Goal: Task Accomplishment & Management: Complete application form

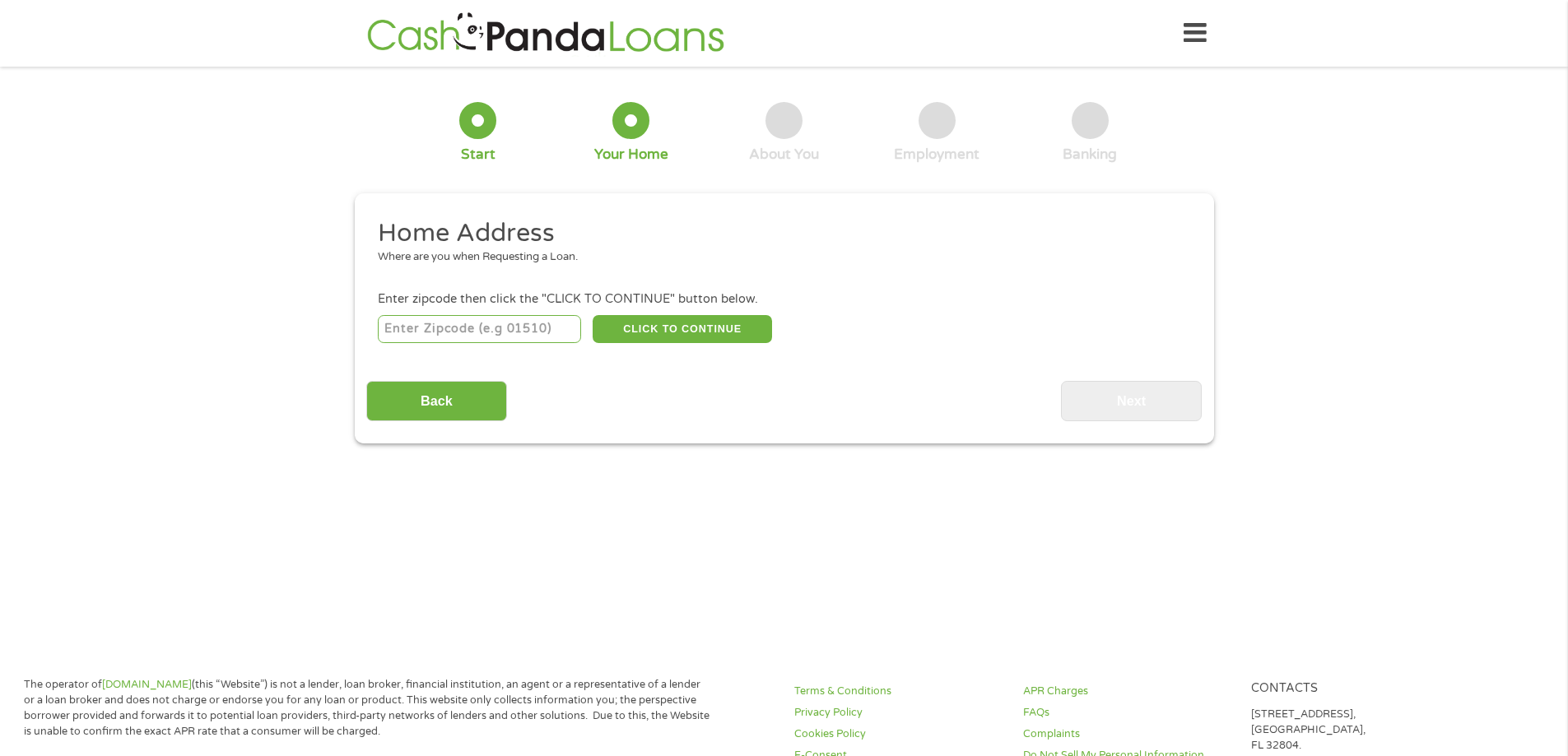
click at [507, 318] on input "number" at bounding box center [480, 329] width 203 height 28
type input "78410"
click at [699, 333] on button "CLICK TO CONTINUE" at bounding box center [682, 329] width 180 height 28
type input "78410"
type input "[DATE]"
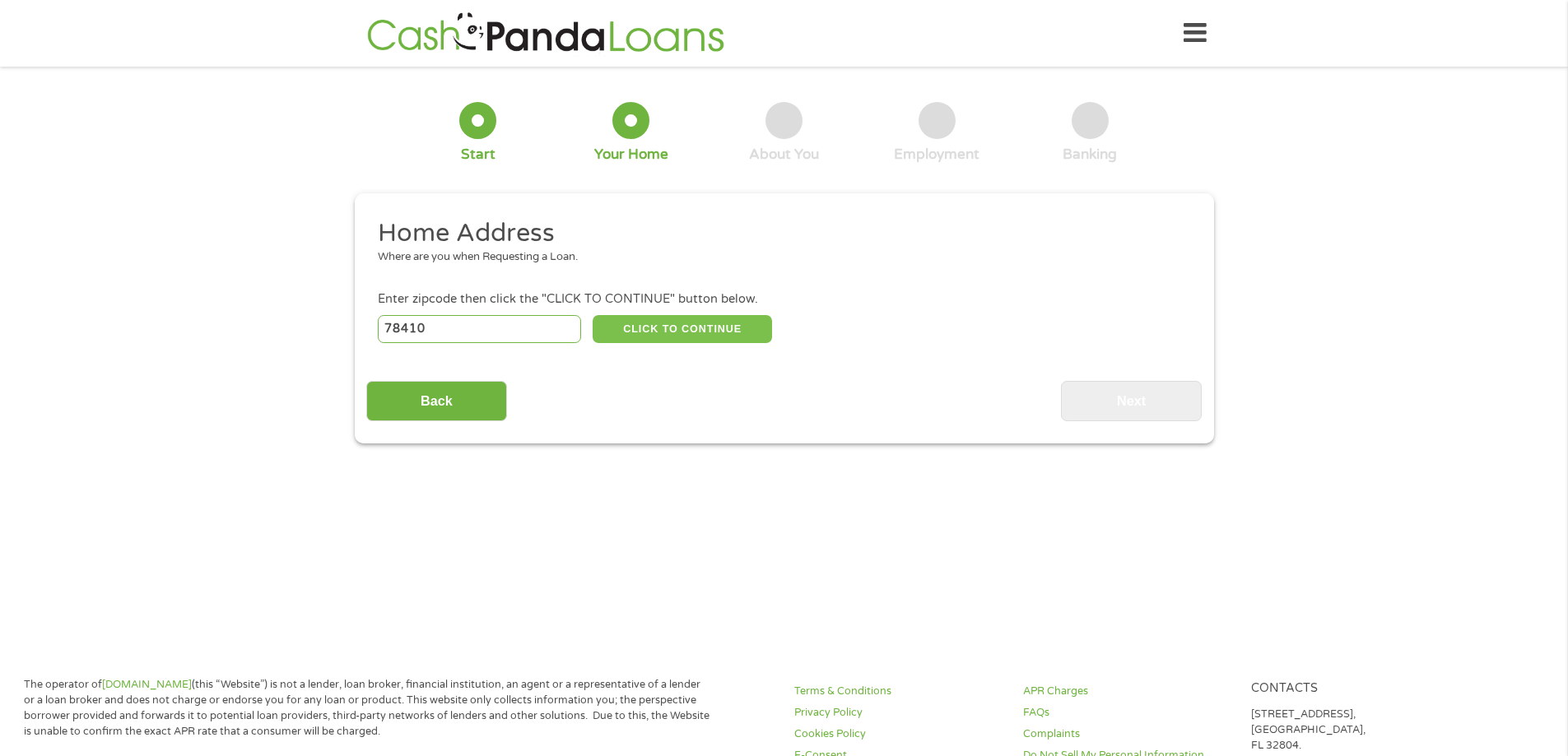
select select "[US_STATE]"
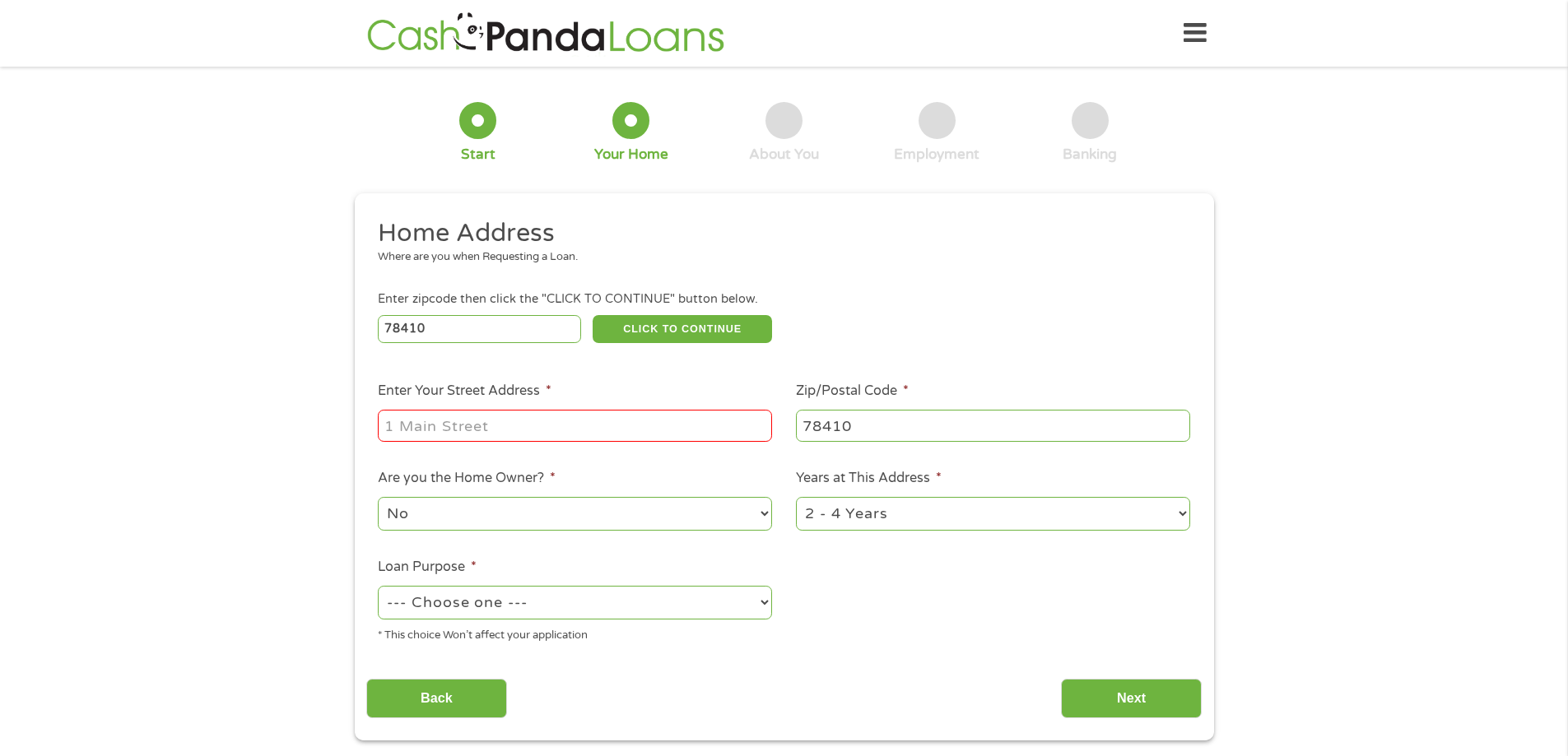
click at [578, 422] on input "Enter Your Street Address *" at bounding box center [575, 425] width 395 height 32
type input "[STREET_ADDRESS]"
click at [509, 517] on select "No Yes" at bounding box center [575, 514] width 395 height 33
click at [378, 497] on select "No Yes" at bounding box center [575, 514] width 395 height 33
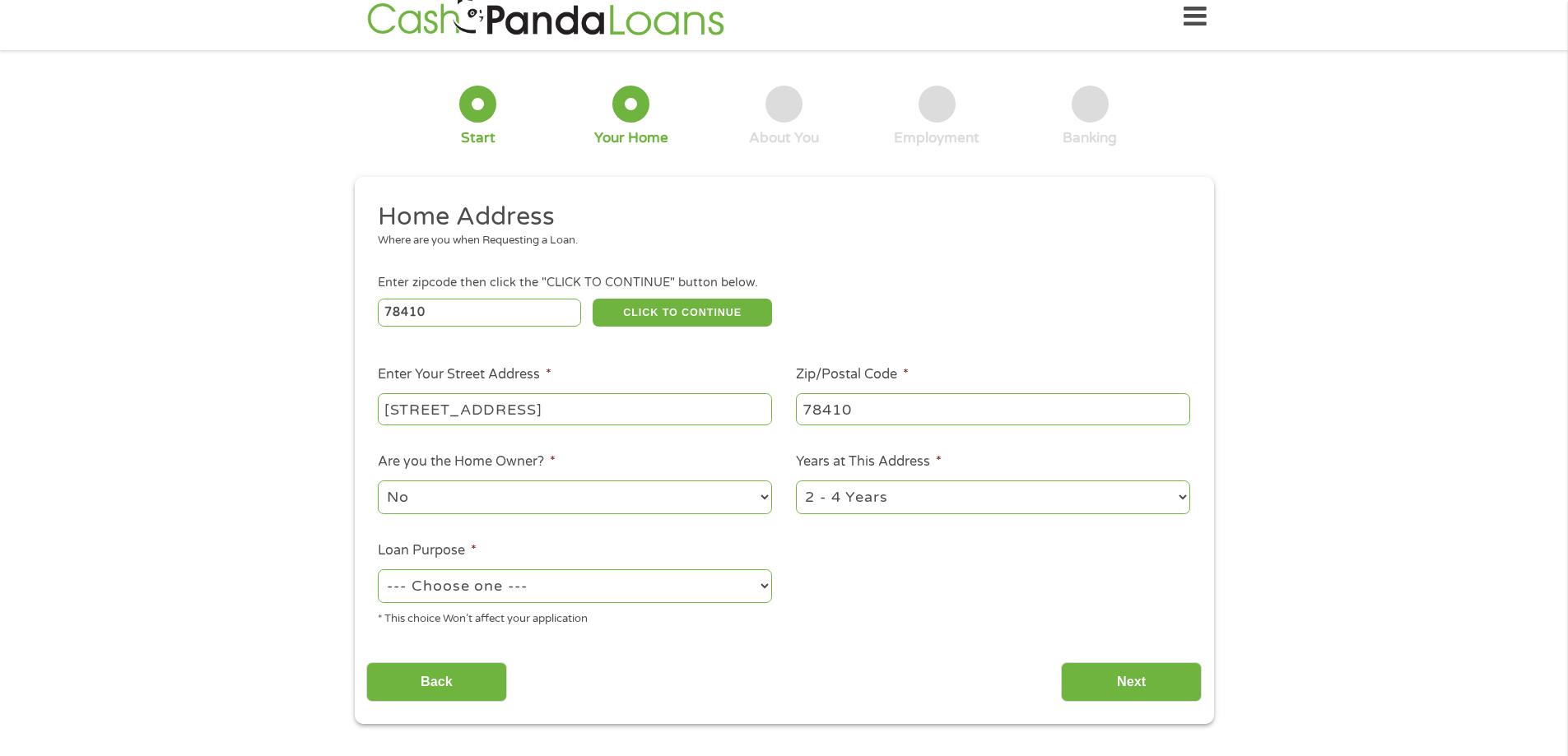
scroll to position [20, 0]
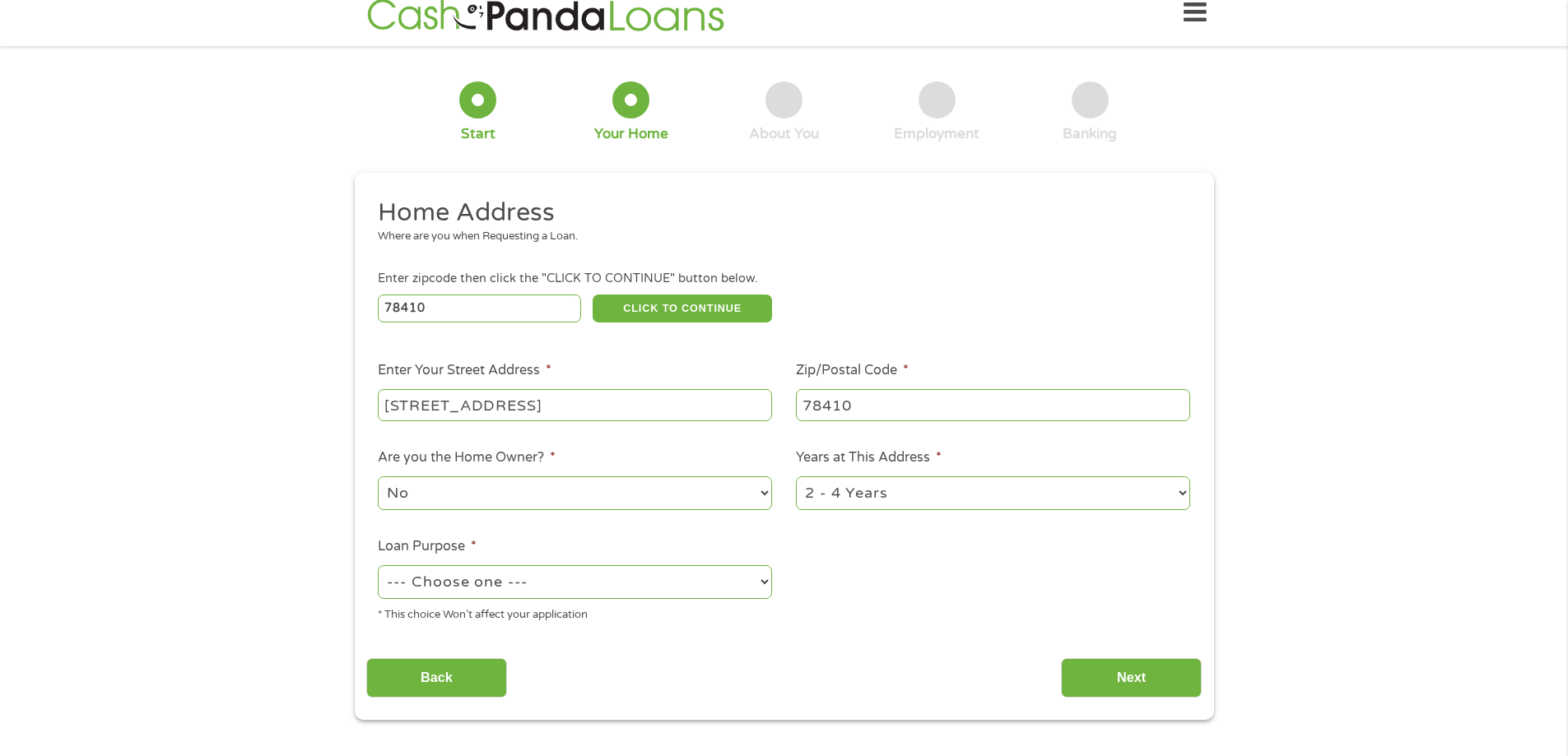
click at [882, 492] on select "1 Year or less 1 - 2 Years 2 - 4 Years Over 4 Years" at bounding box center [994, 493] width 395 height 33
select select "60months"
click at [796, 476] on select "1 Year or less 1 - 2 Years 2 - 4 Years Over 4 Years" at bounding box center [994, 493] width 395 height 33
click at [697, 587] on select "--- Choose one --- Pay Bills Debt Consolidation Home Improvement Major Purchase…" at bounding box center [575, 582] width 395 height 33
click at [378, 566] on select "--- Choose one --- Pay Bills Debt Consolidation Home Improvement Major Purchase…" at bounding box center [575, 582] width 395 height 33
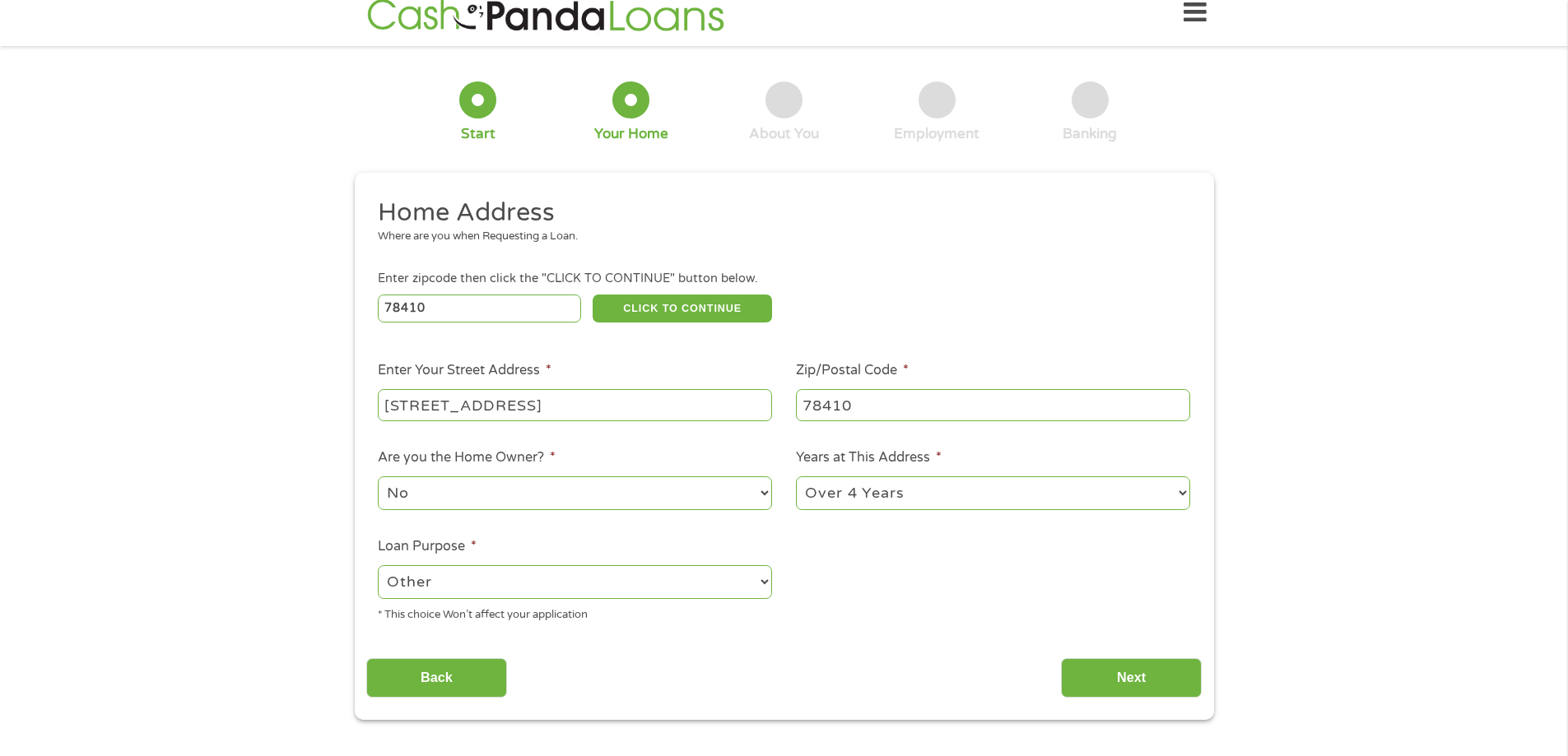
click at [671, 569] on select "--- Choose one --- Pay Bills Debt Consolidation Home Improvement Major Purchase…" at bounding box center [575, 582] width 395 height 33
select select "paybills"
click at [378, 566] on select "--- Choose one --- Pay Bills Debt Consolidation Home Improvement Major Purchase…" at bounding box center [575, 582] width 395 height 33
click at [1143, 674] on input "Next" at bounding box center [1131, 679] width 140 height 40
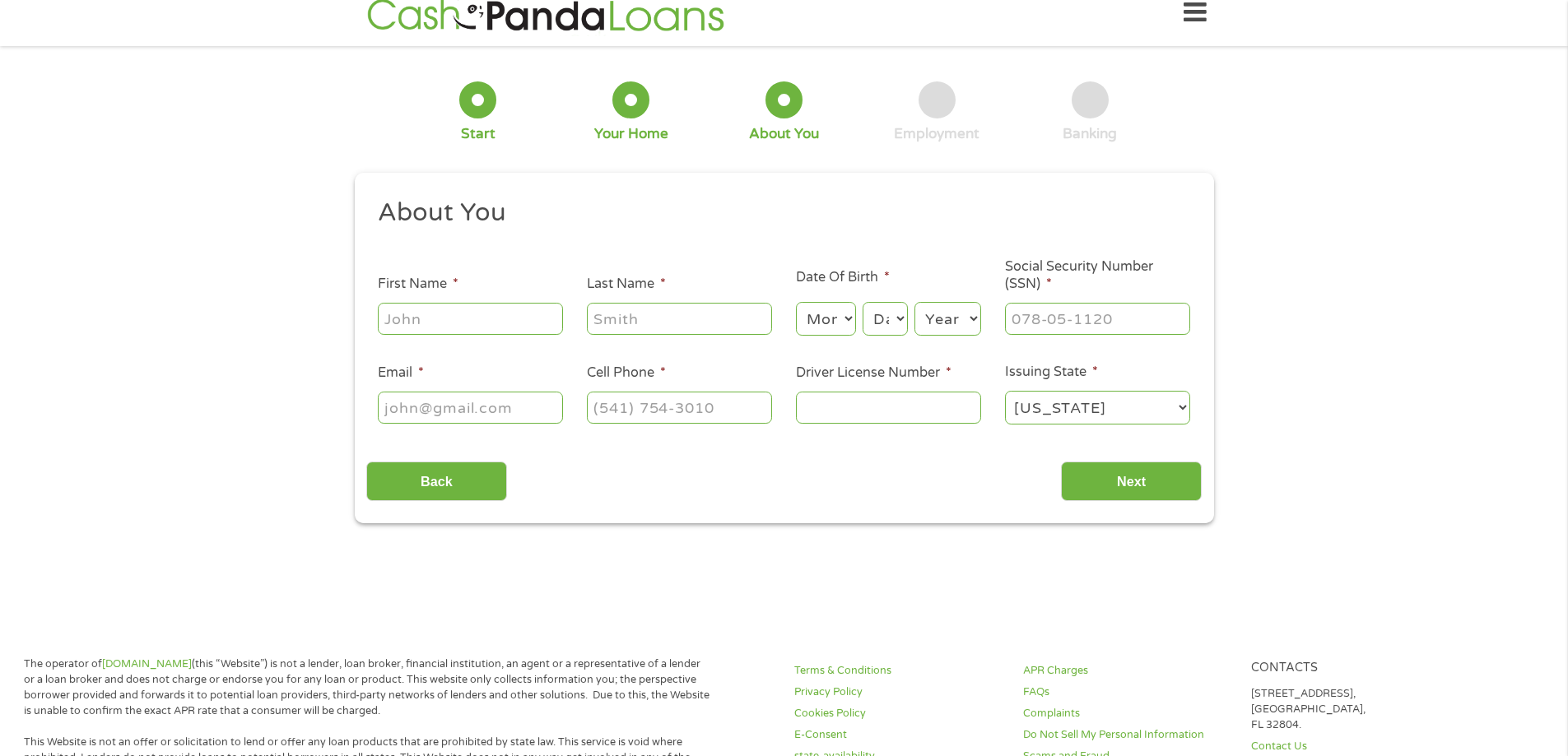
scroll to position [0, 0]
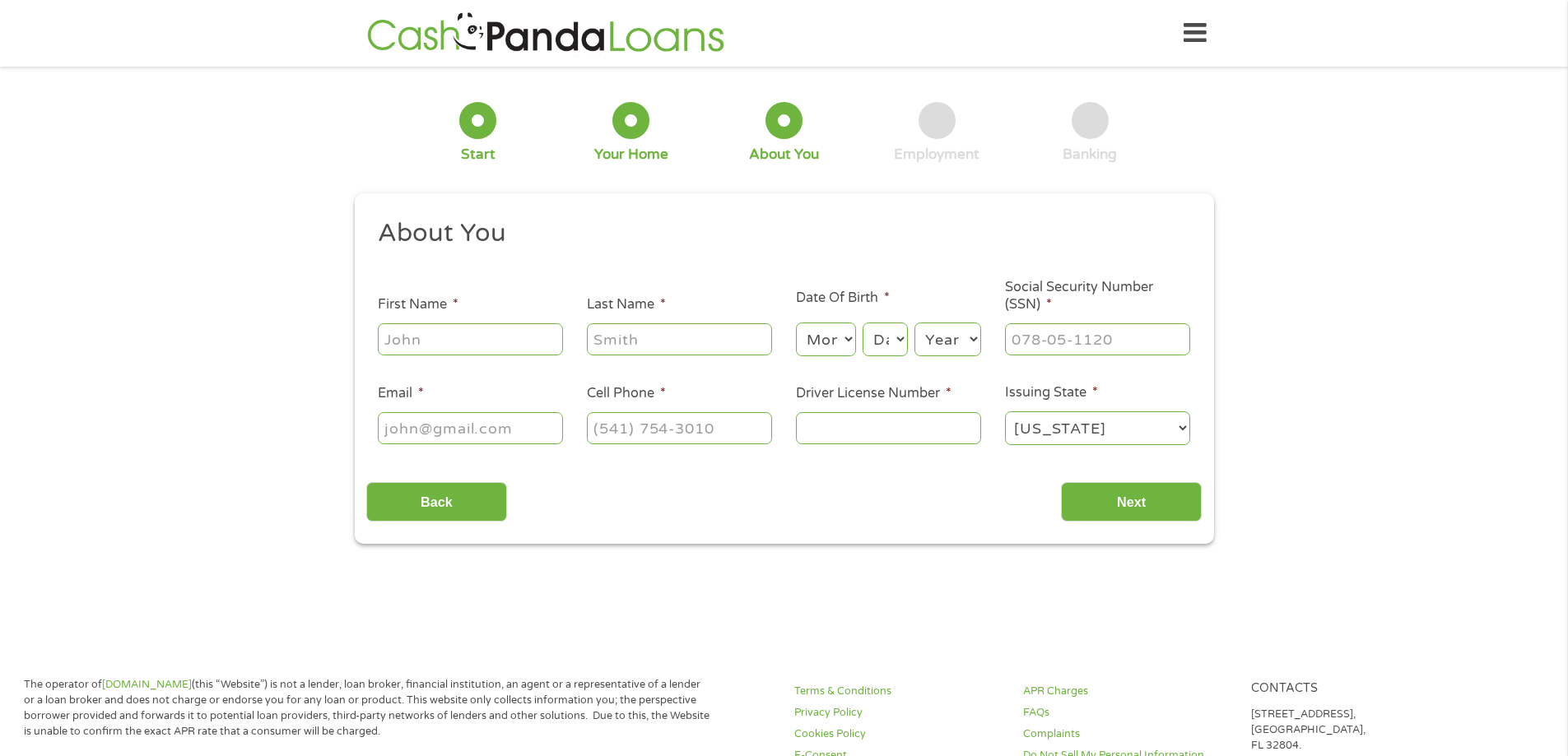
click at [501, 346] on input "First Name *" at bounding box center [470, 339] width 185 height 32
type input "[PERSON_NAME]"
select select "5"
select select "25"
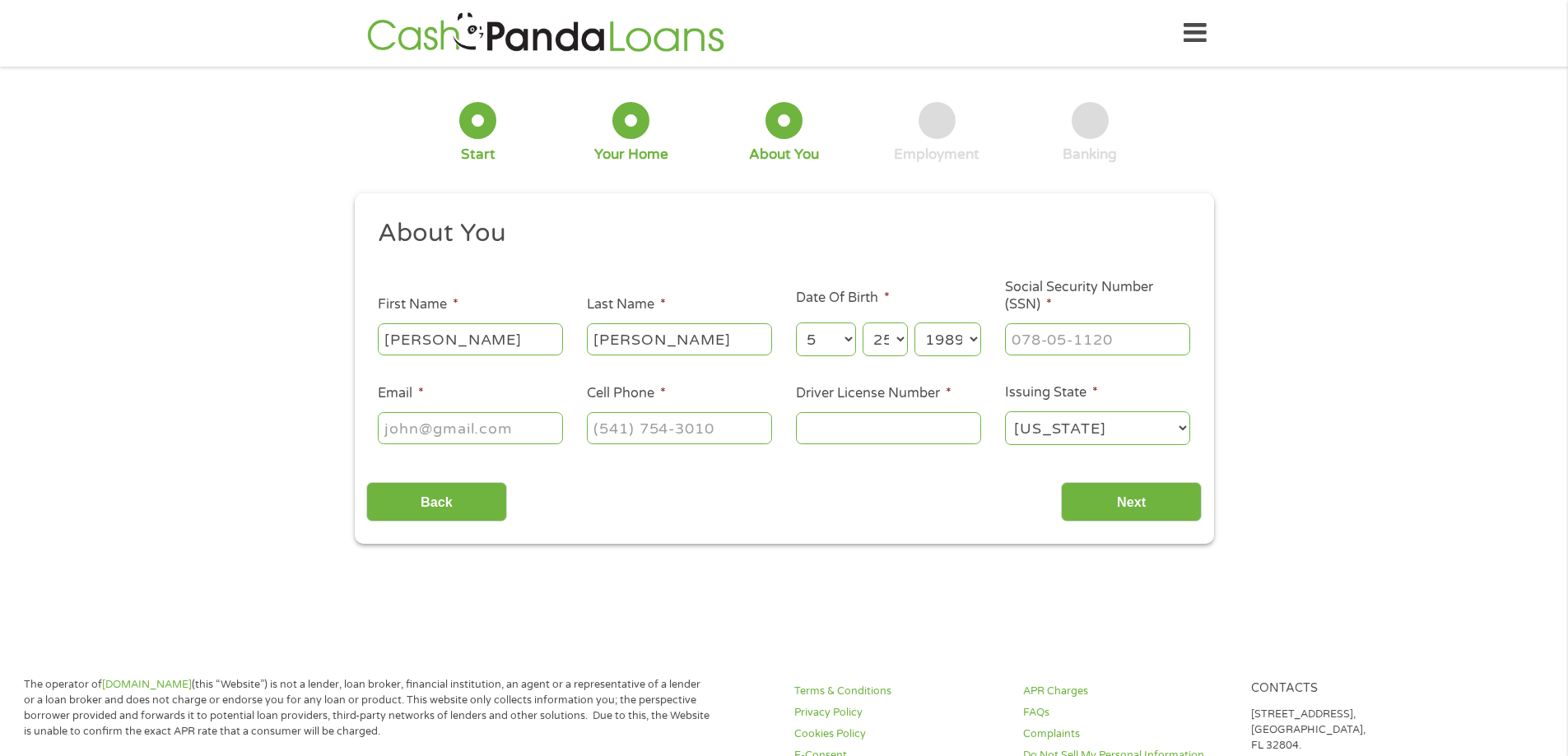
select select "1985"
type input "467-85-9596"
type input "v"
type input "[EMAIL_ADDRESS][DOMAIN_NAME]"
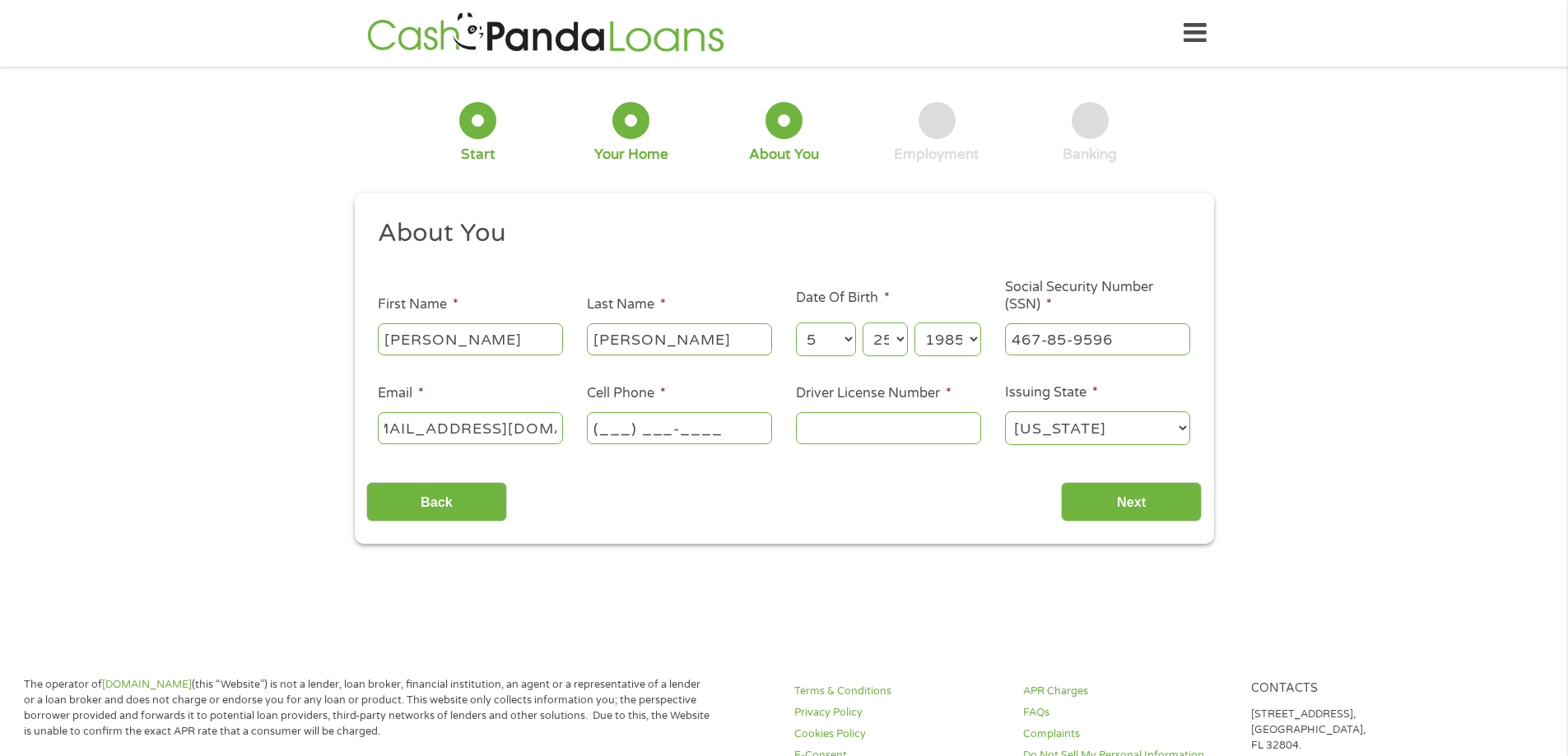
scroll to position [0, 0]
type input "[PHONE_NUMBER]"
type input "06767109"
click at [367, 482] on input "Back" at bounding box center [437, 503] width 140 height 40
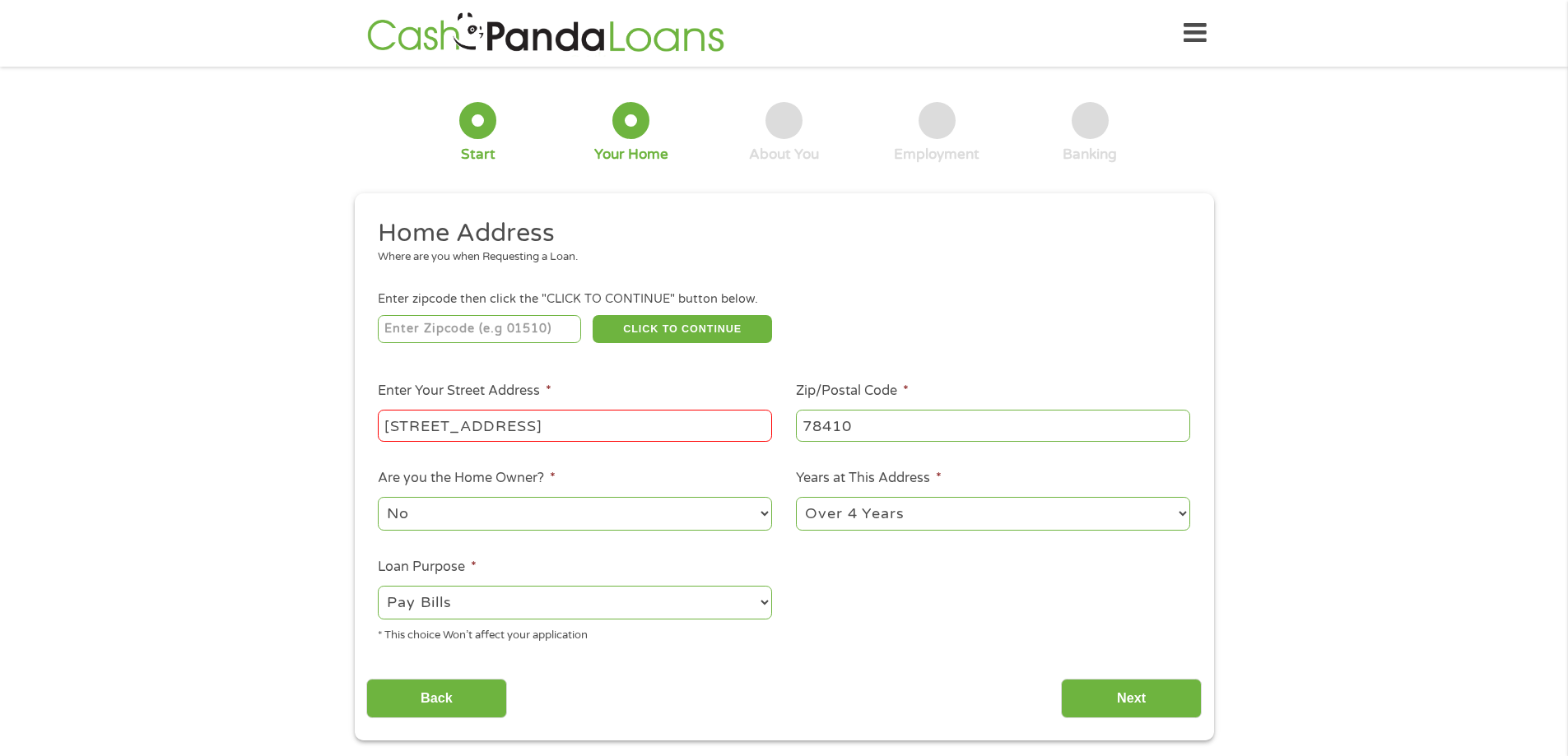
scroll to position [7, 7]
click at [1130, 708] on input "Next" at bounding box center [1131, 699] width 140 height 40
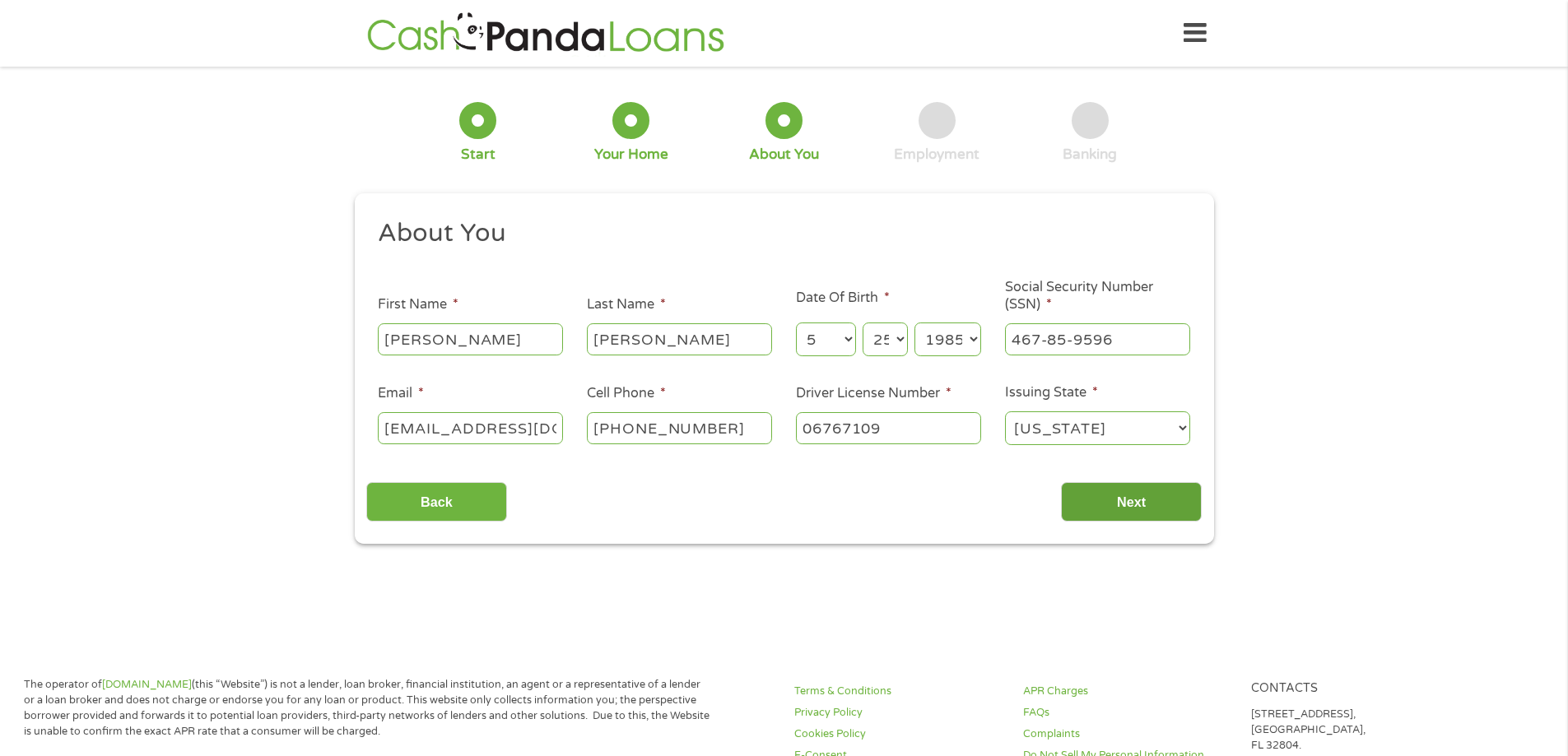
click at [1158, 517] on input "Next" at bounding box center [1131, 503] width 140 height 40
click at [1157, 506] on input "Next" at bounding box center [1131, 503] width 140 height 40
click at [1107, 502] on input "Next" at bounding box center [1131, 503] width 140 height 40
click at [1127, 496] on input "Next" at bounding box center [1131, 503] width 140 height 40
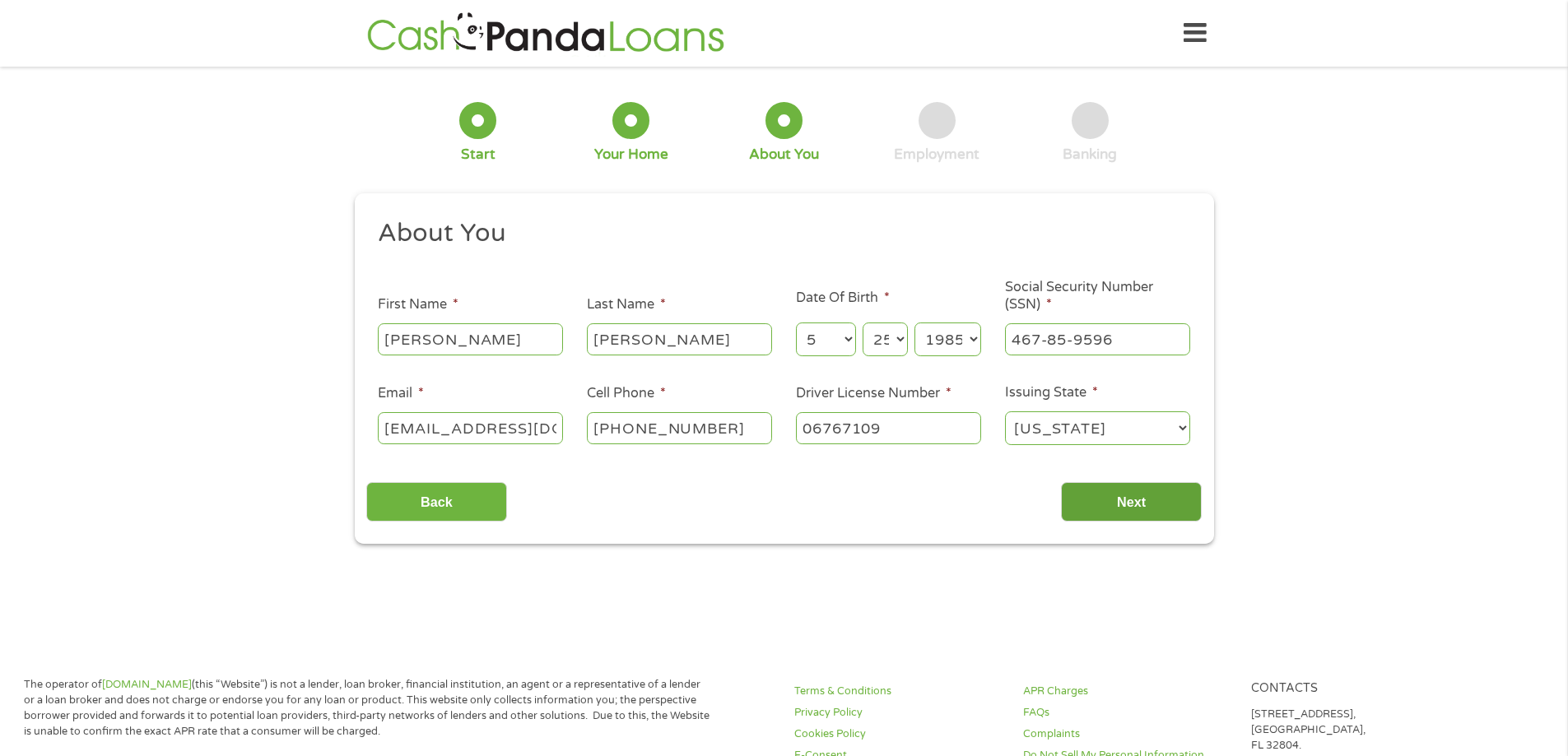
click at [1127, 496] on input "Next" at bounding box center [1131, 503] width 140 height 40
click at [1129, 491] on input "Next" at bounding box center [1131, 503] width 140 height 40
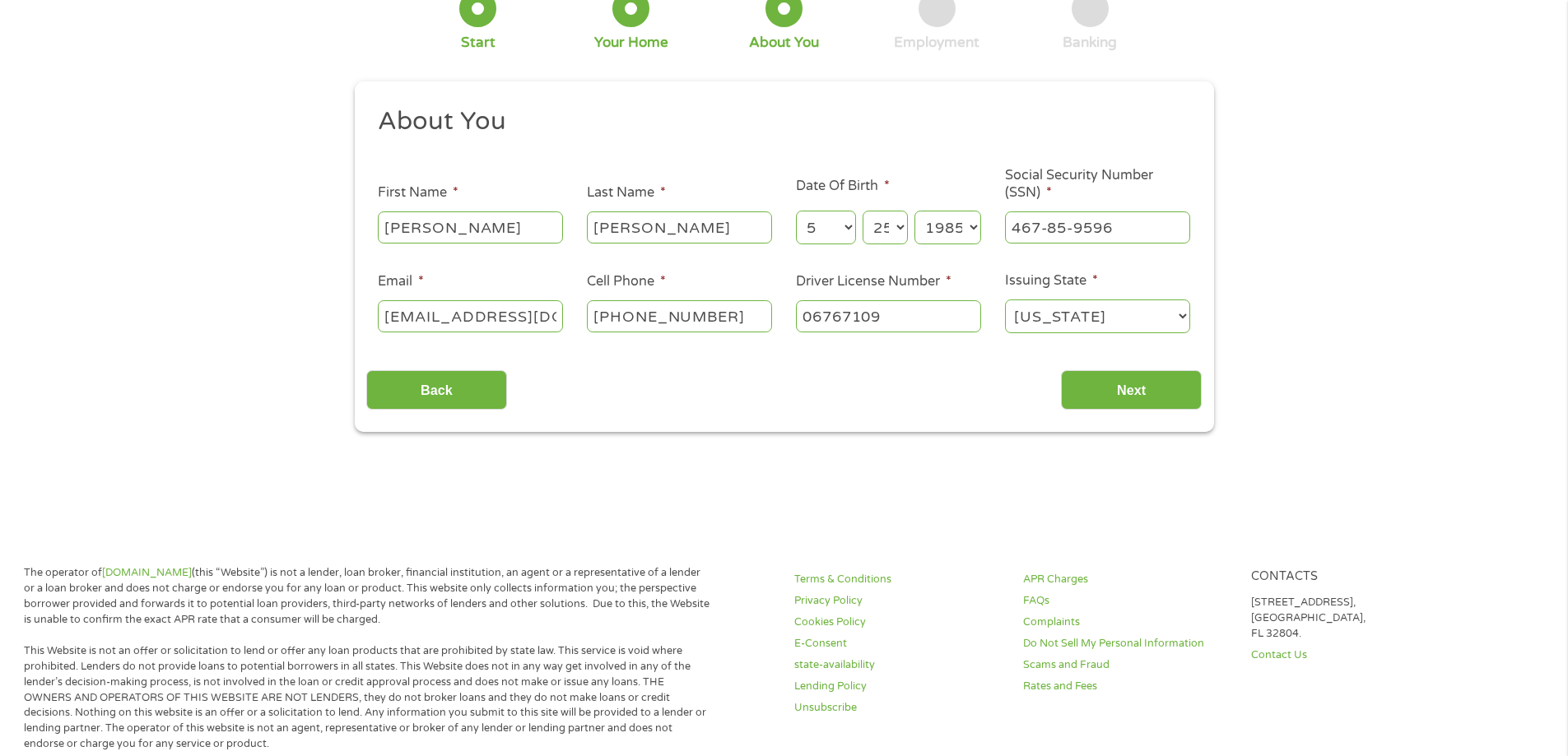
scroll to position [0, 0]
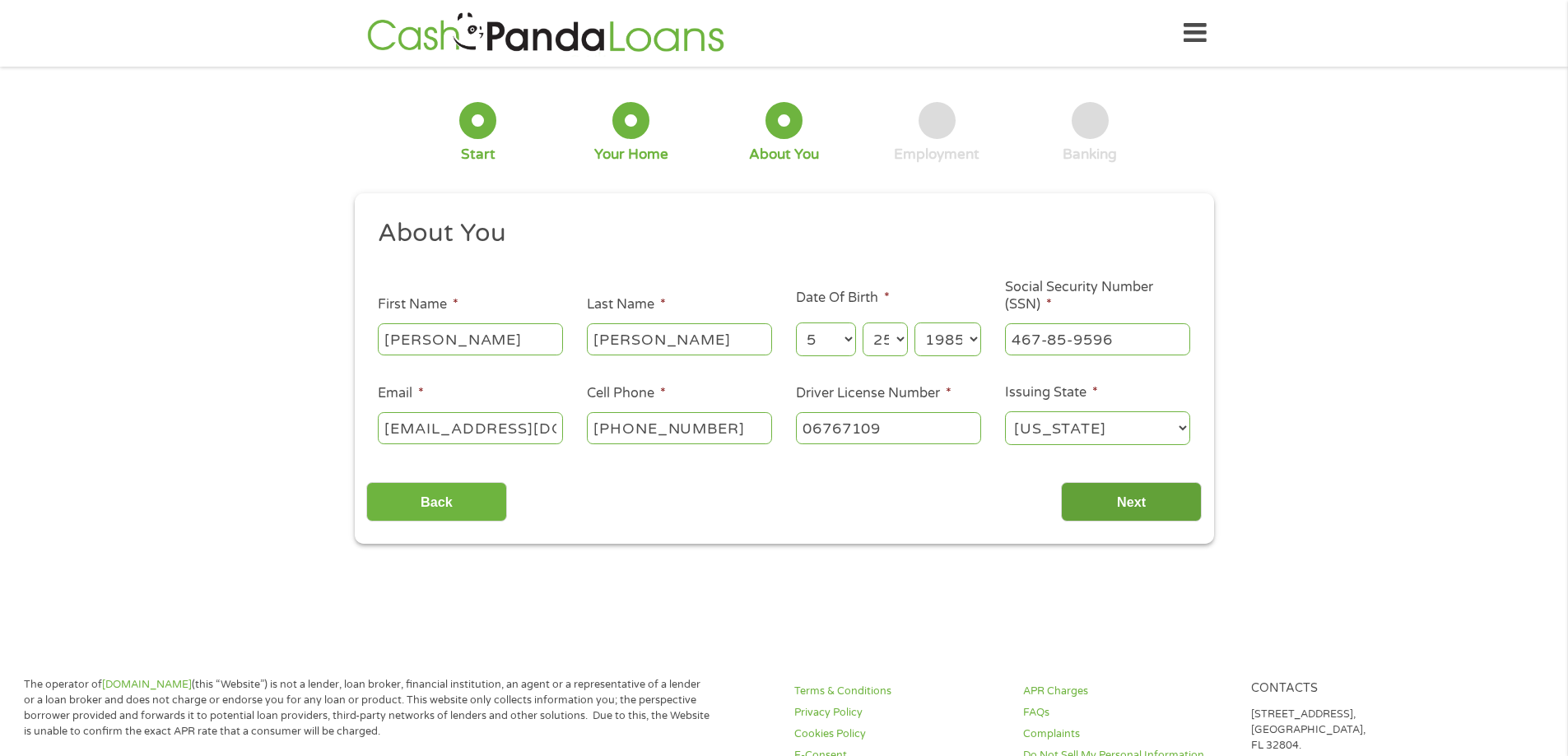
click at [1111, 501] on input "Next" at bounding box center [1131, 503] width 140 height 40
click at [1122, 500] on input "Next" at bounding box center [1131, 503] width 140 height 40
click at [1130, 493] on input "Next" at bounding box center [1131, 503] width 140 height 40
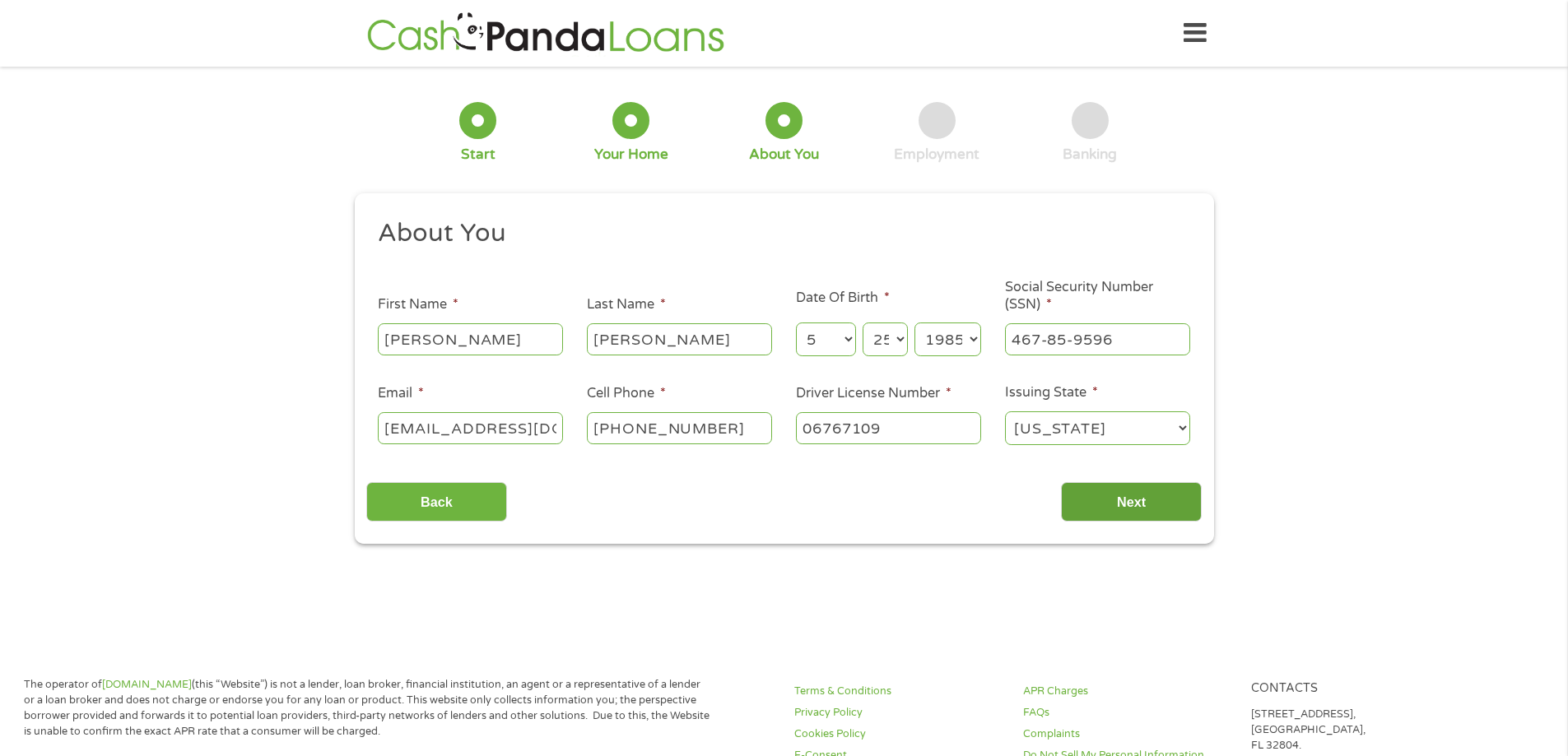
click at [1133, 488] on input "Next" at bounding box center [1131, 503] width 140 height 40
click at [1133, 485] on input "Next" at bounding box center [1131, 503] width 140 height 40
click at [1108, 481] on div "Back Next" at bounding box center [784, 496] width 836 height 52
drag, startPoint x: 1105, startPoint y: 481, endPoint x: 1096, endPoint y: 481, distance: 9.0
click at [1102, 481] on div "Back Next" at bounding box center [784, 496] width 836 height 52
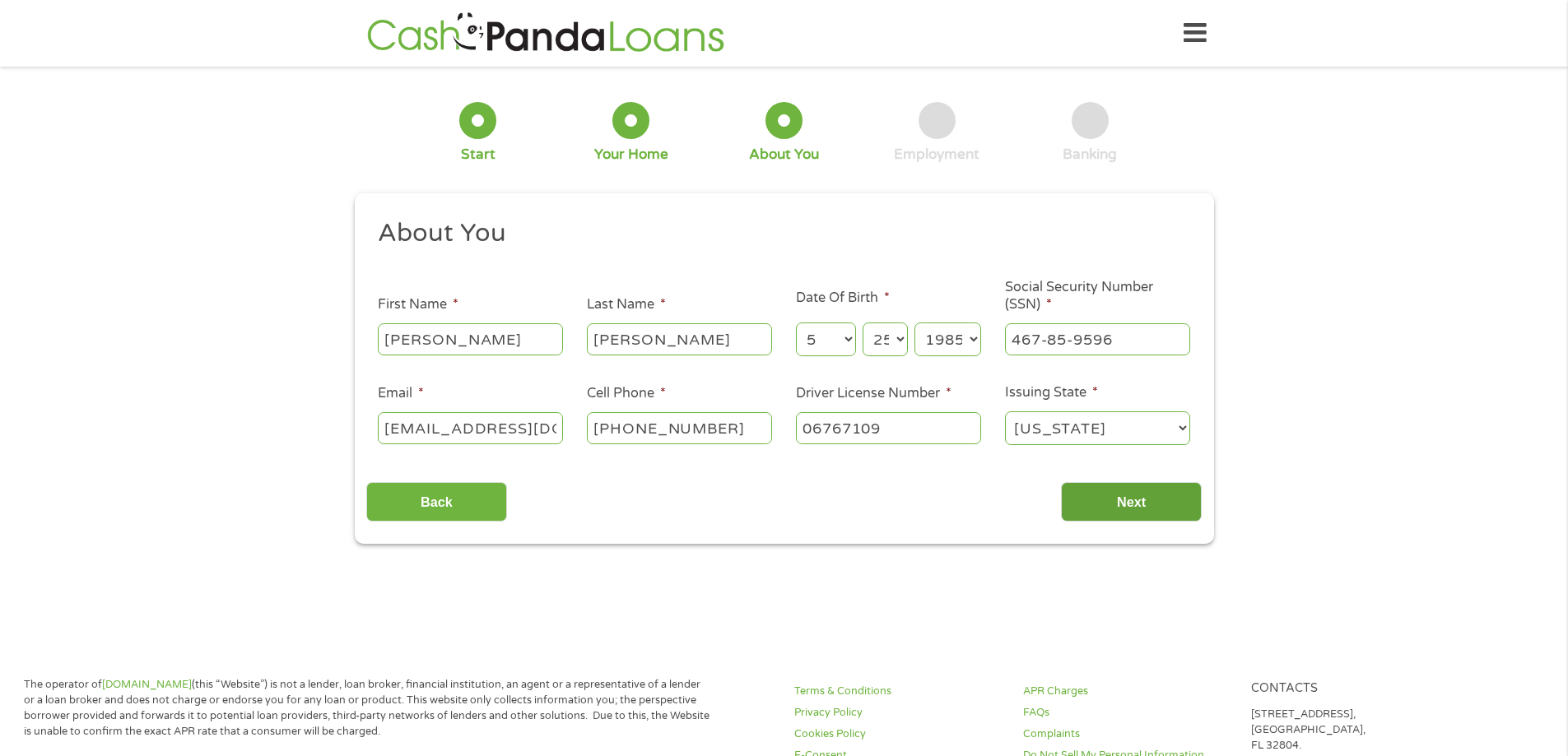
click at [1077, 496] on input "Next" at bounding box center [1131, 503] width 140 height 40
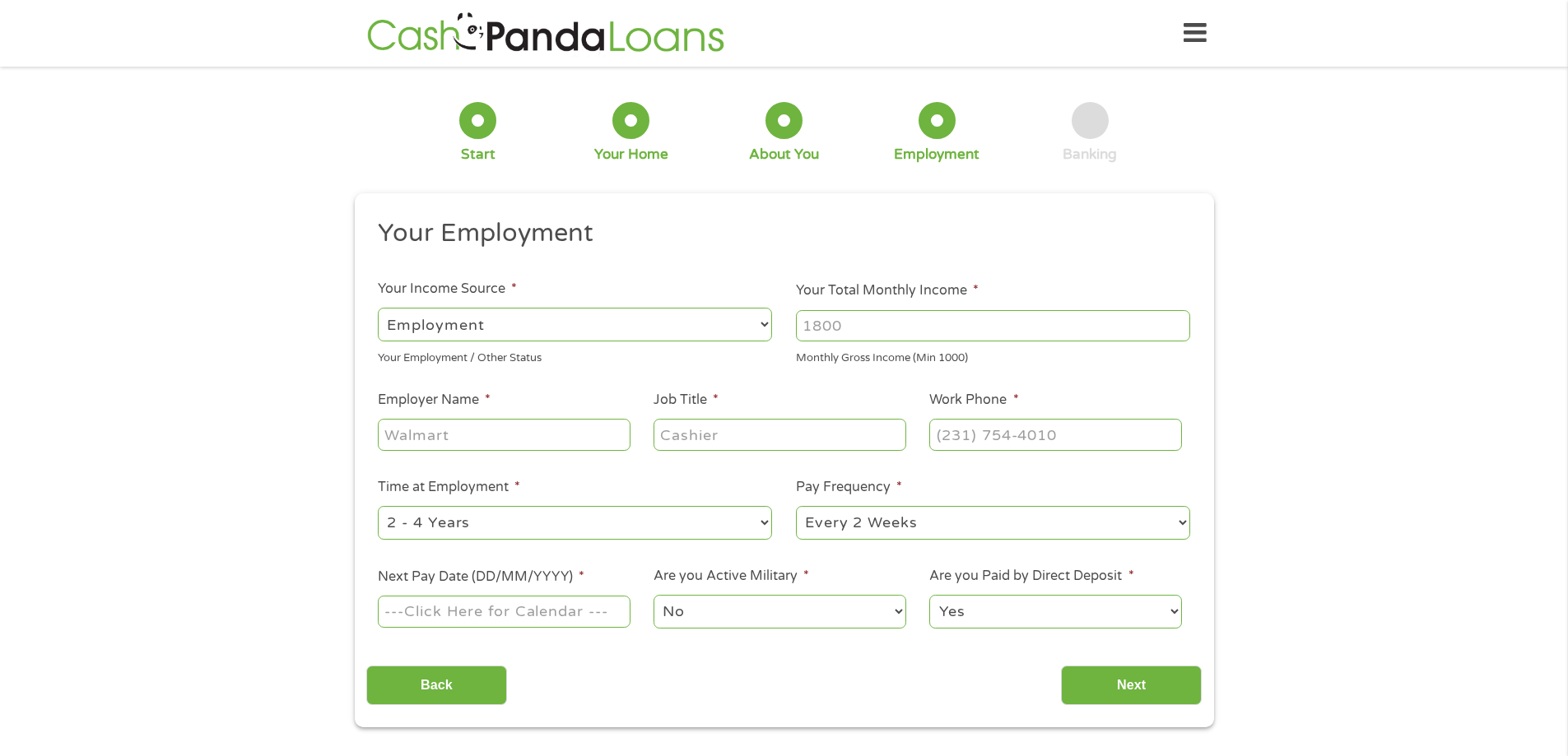
scroll to position [7, 7]
click at [819, 325] on input "Your Total Monthly Income *" at bounding box center [994, 326] width 395 height 32
type input "1600"
click at [580, 451] on div at bounding box center [503, 435] width 252 height 38
click at [578, 443] on input "Employer Name *" at bounding box center [503, 435] width 252 height 32
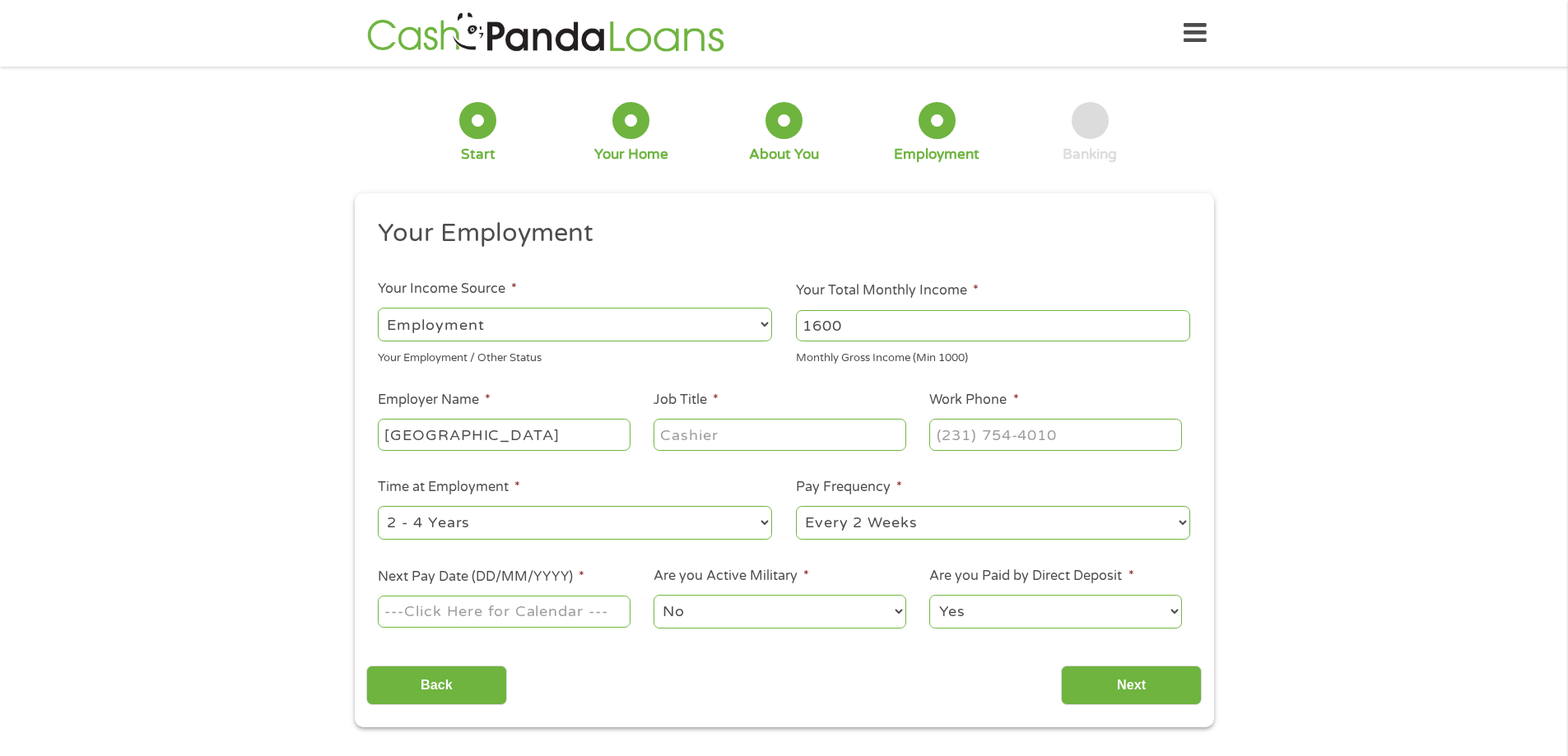
type input "[GEOGRAPHIC_DATA]"
type input "medical records"
type input "[PHONE_NUMBER]"
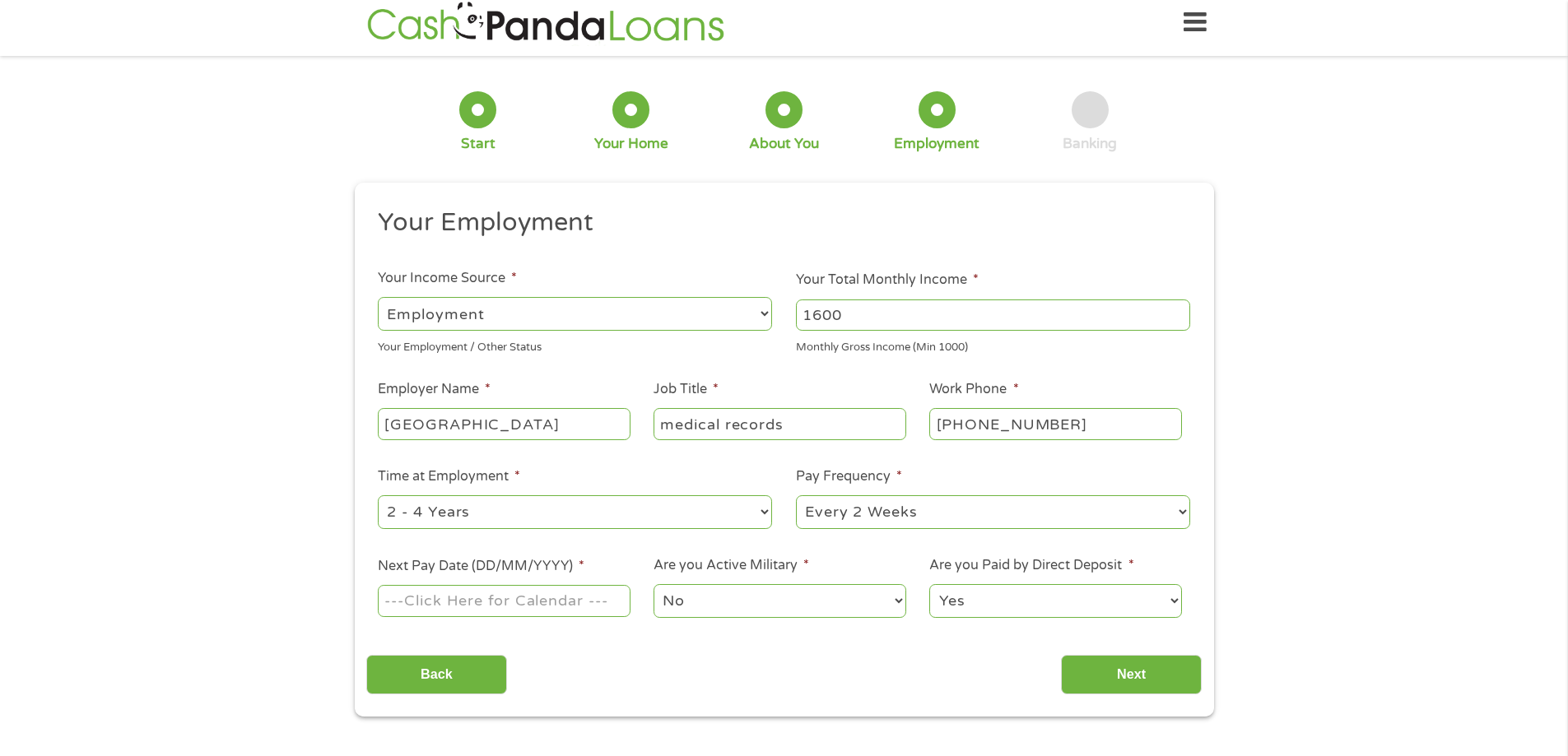
scroll to position [20, 0]
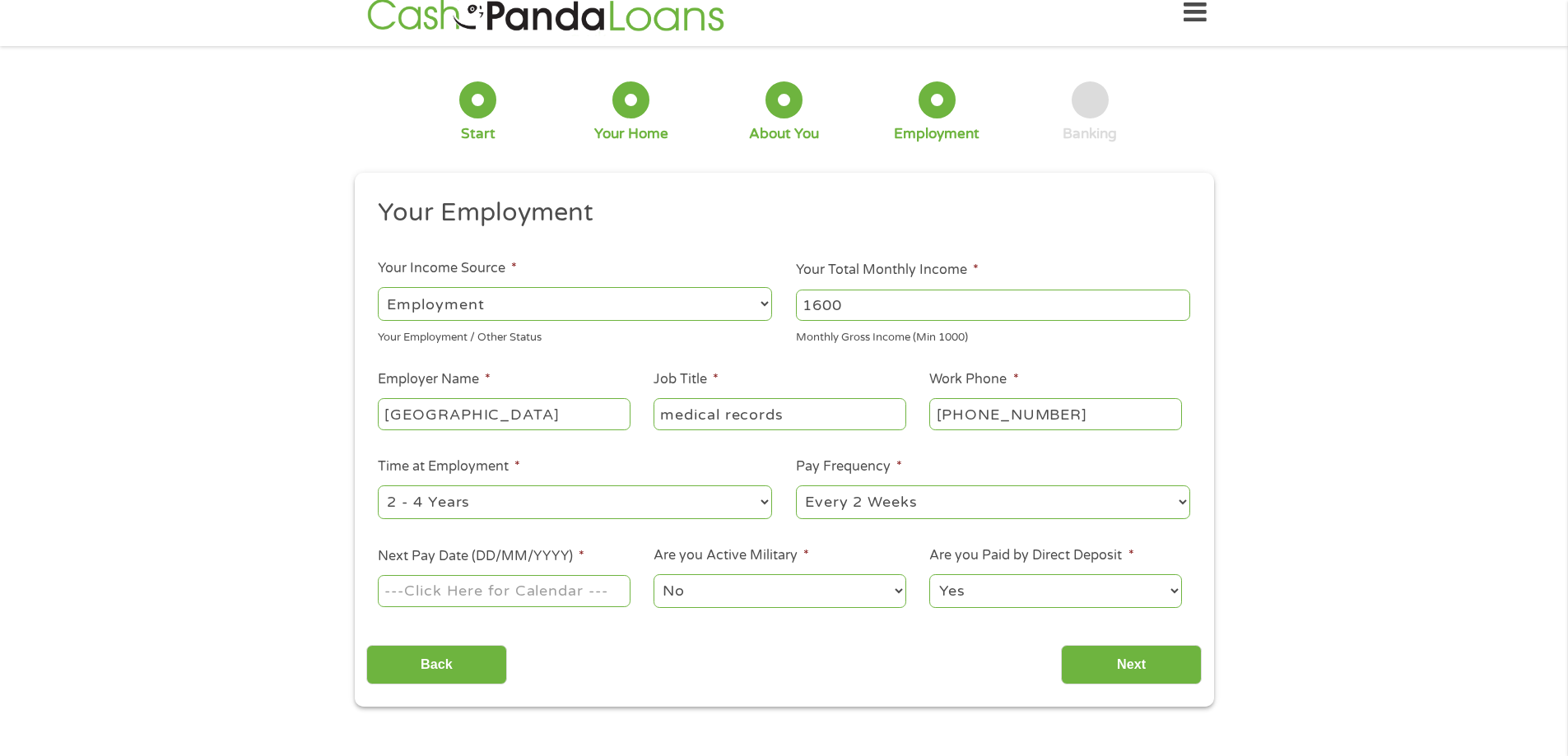
drag, startPoint x: 645, startPoint y: 492, endPoint x: 627, endPoint y: 456, distance: 40.2
click at [645, 492] on select "--- Choose one --- 1 Year or less 1 - 2 Years 2 - 4 Years Over 4 Years" at bounding box center [575, 503] width 395 height 33
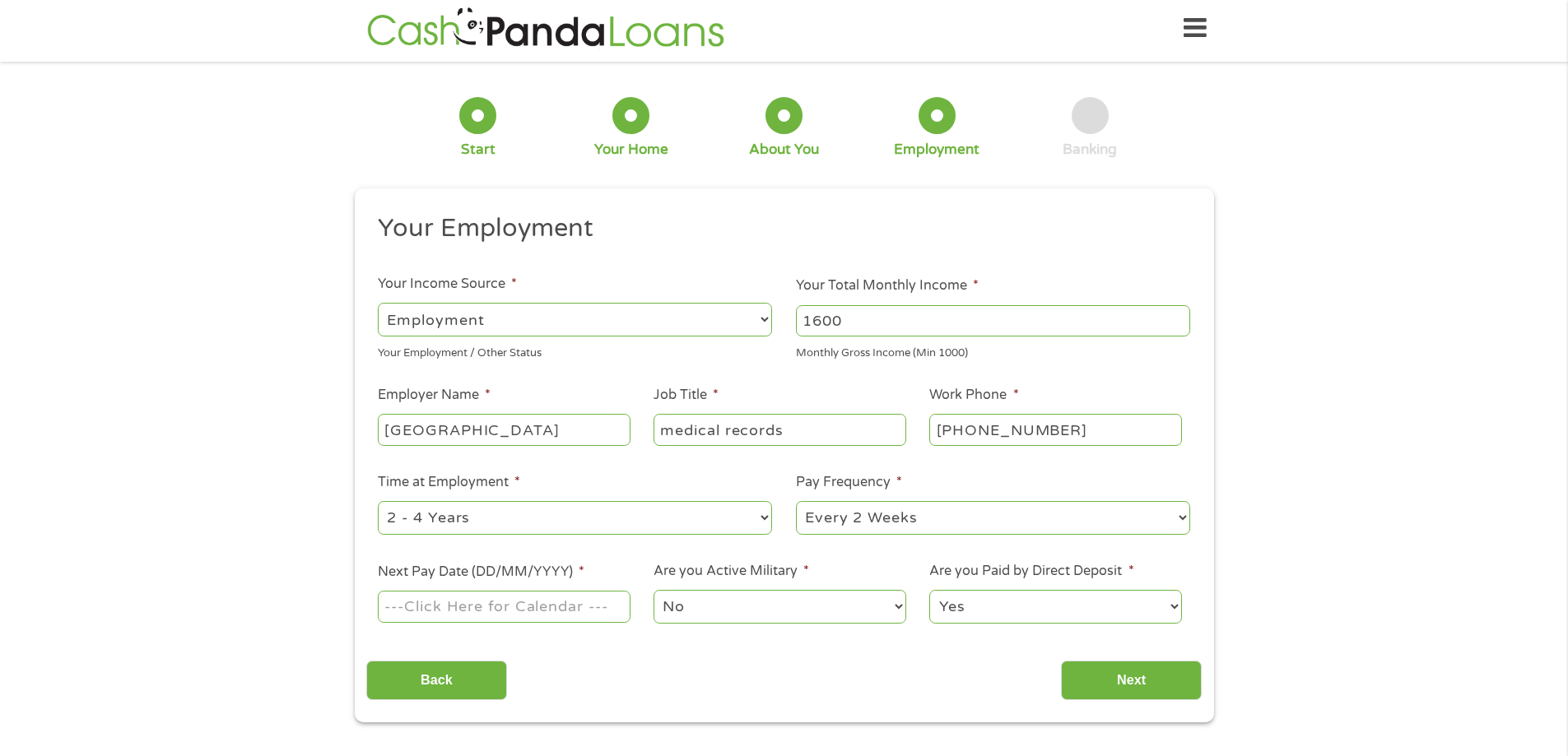
scroll to position [0, 0]
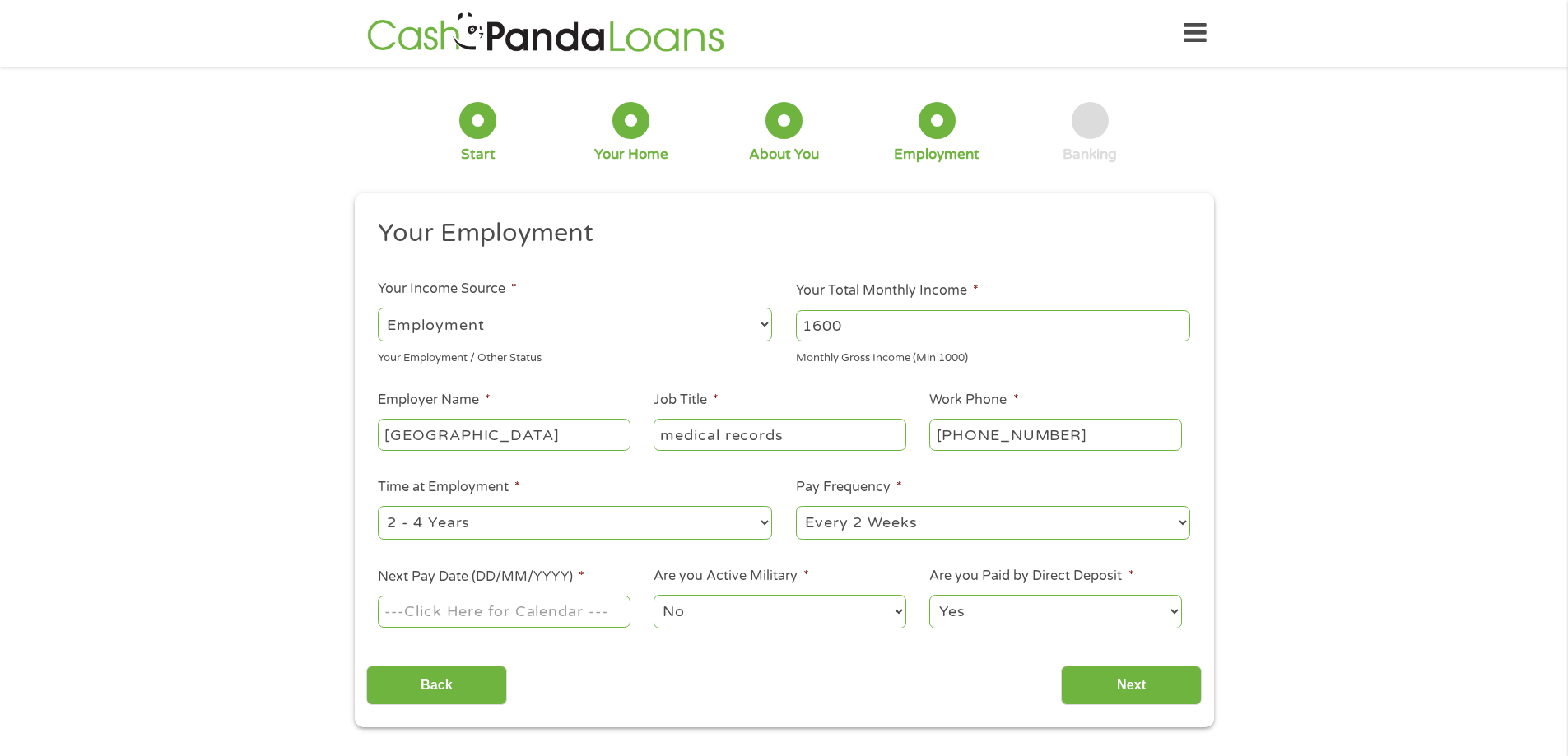
click at [545, 517] on select "--- Choose one --- 1 Year or less 1 - 2 Years 2 - 4 Years Over 4 Years" at bounding box center [575, 523] width 395 height 33
select select "60months"
click at [378, 506] on select "--- Choose one --- 1 Year or less 1 - 2 Years 2 - 4 Years Over 4 Years" at bounding box center [575, 523] width 395 height 33
click at [568, 620] on input "Next Pay Date (DD/MM/YYYY) *" at bounding box center [503, 611] width 252 height 32
type input "[DATE]"
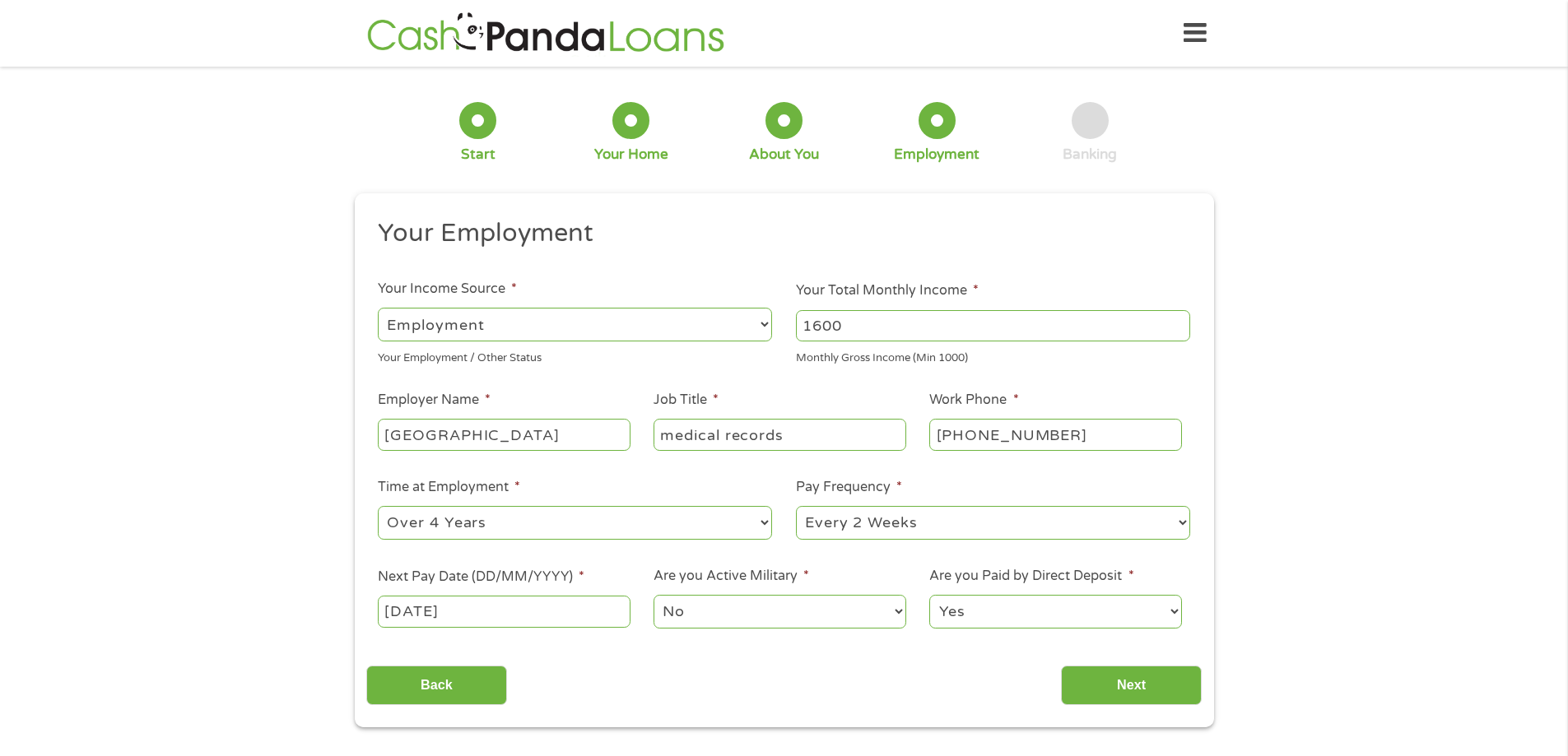
click at [1069, 615] on select "Yes No" at bounding box center [1055, 612] width 252 height 33
click at [930, 596] on select "Yes No" at bounding box center [1055, 612] width 252 height 33
click at [1101, 682] on input "Next" at bounding box center [1131, 686] width 140 height 40
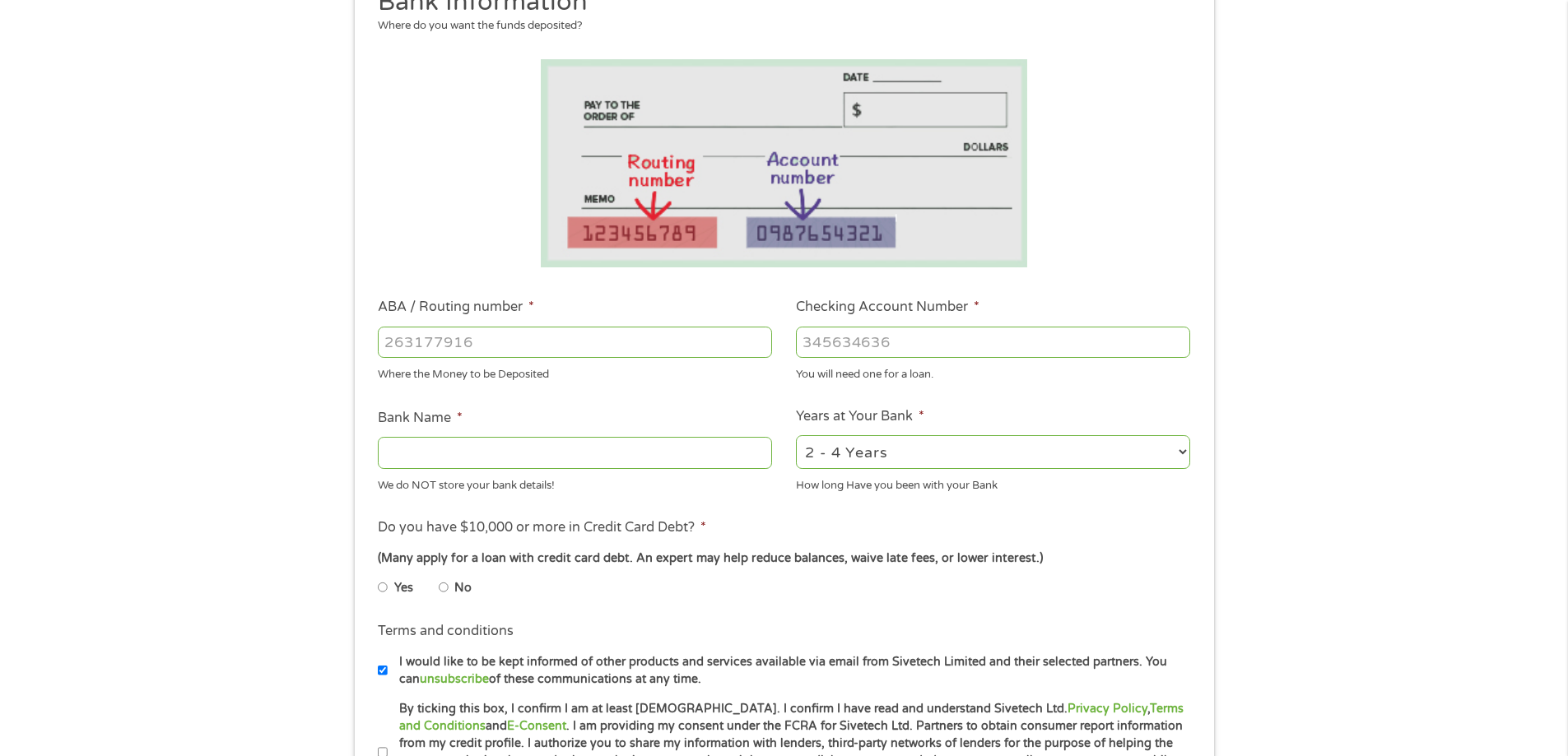
scroll to position [247, 0]
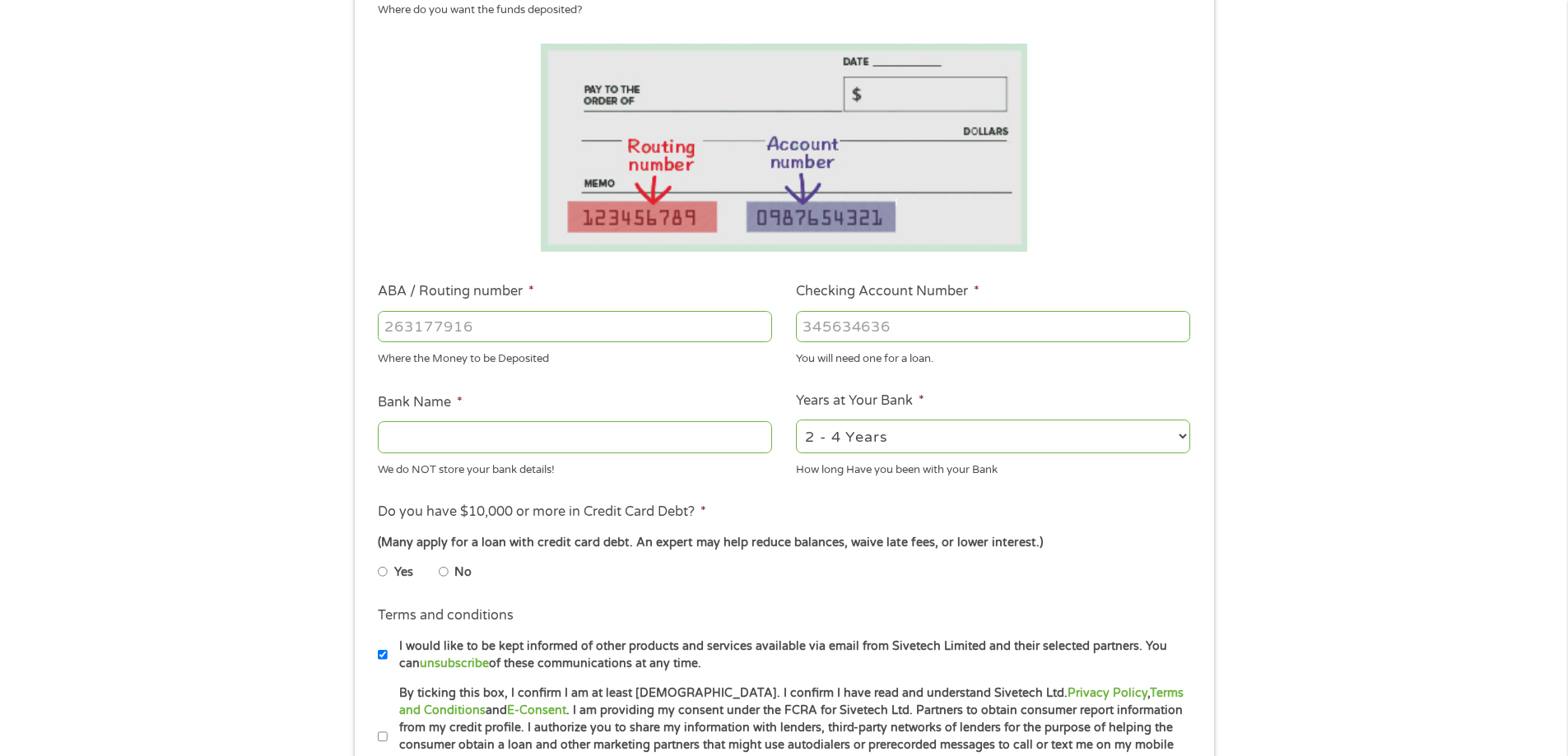
click at [595, 340] on input "ABA / Routing number *" at bounding box center [575, 327] width 395 height 32
type input "114000093"
type input "FROST BANK"
type input "114000093"
type input "882092360"
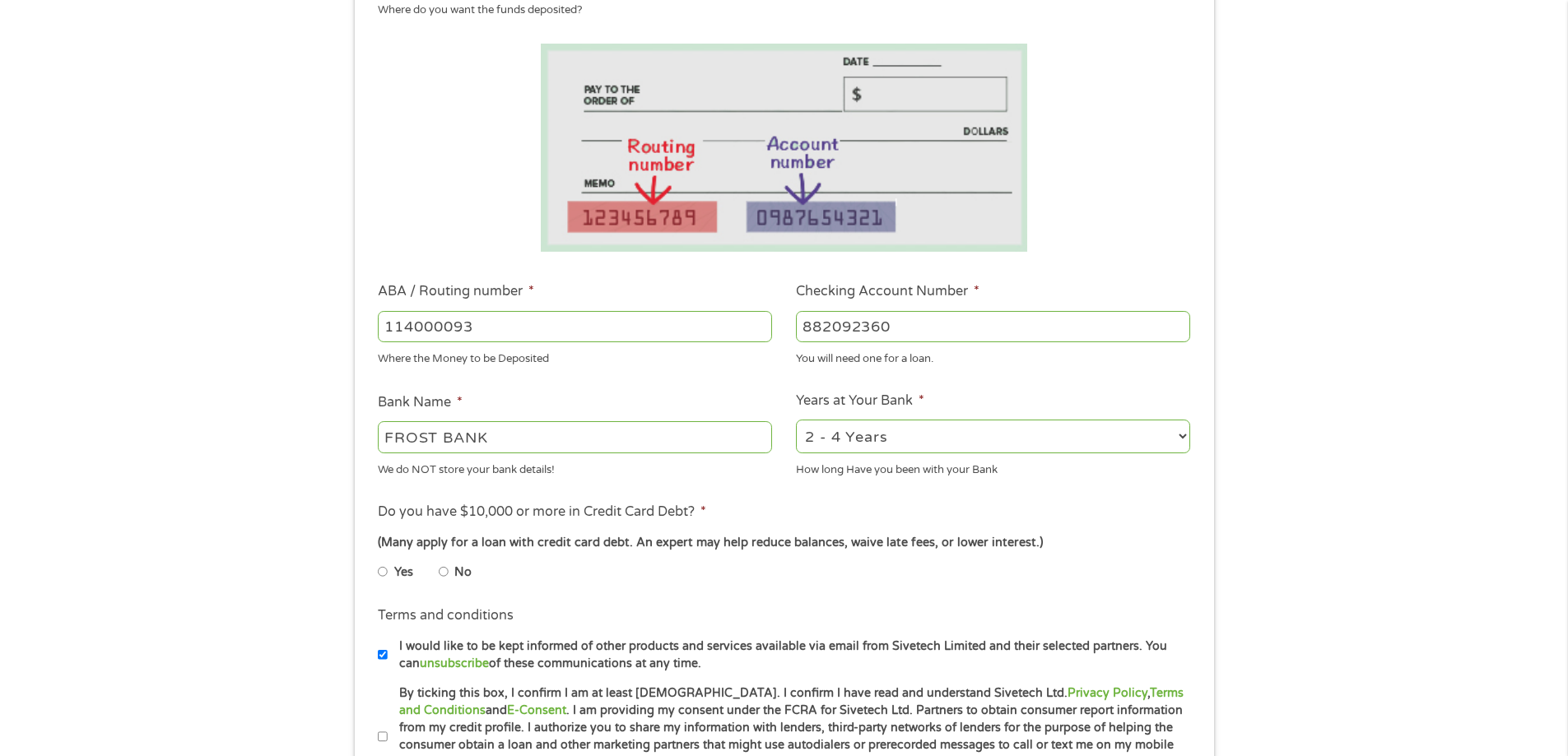
click at [1092, 449] on select "2 - 4 Years 6 - 12 Months 1 - 2 Years Over 4 Years" at bounding box center [994, 437] width 395 height 33
select select "60months"
click at [796, 420] on select "2 - 4 Years 6 - 12 Months 1 - 2 Years Over 4 Years" at bounding box center [994, 437] width 395 height 33
click at [434, 573] on li "Yes" at bounding box center [408, 572] width 61 height 32
click at [446, 568] on input "No" at bounding box center [443, 572] width 10 height 26
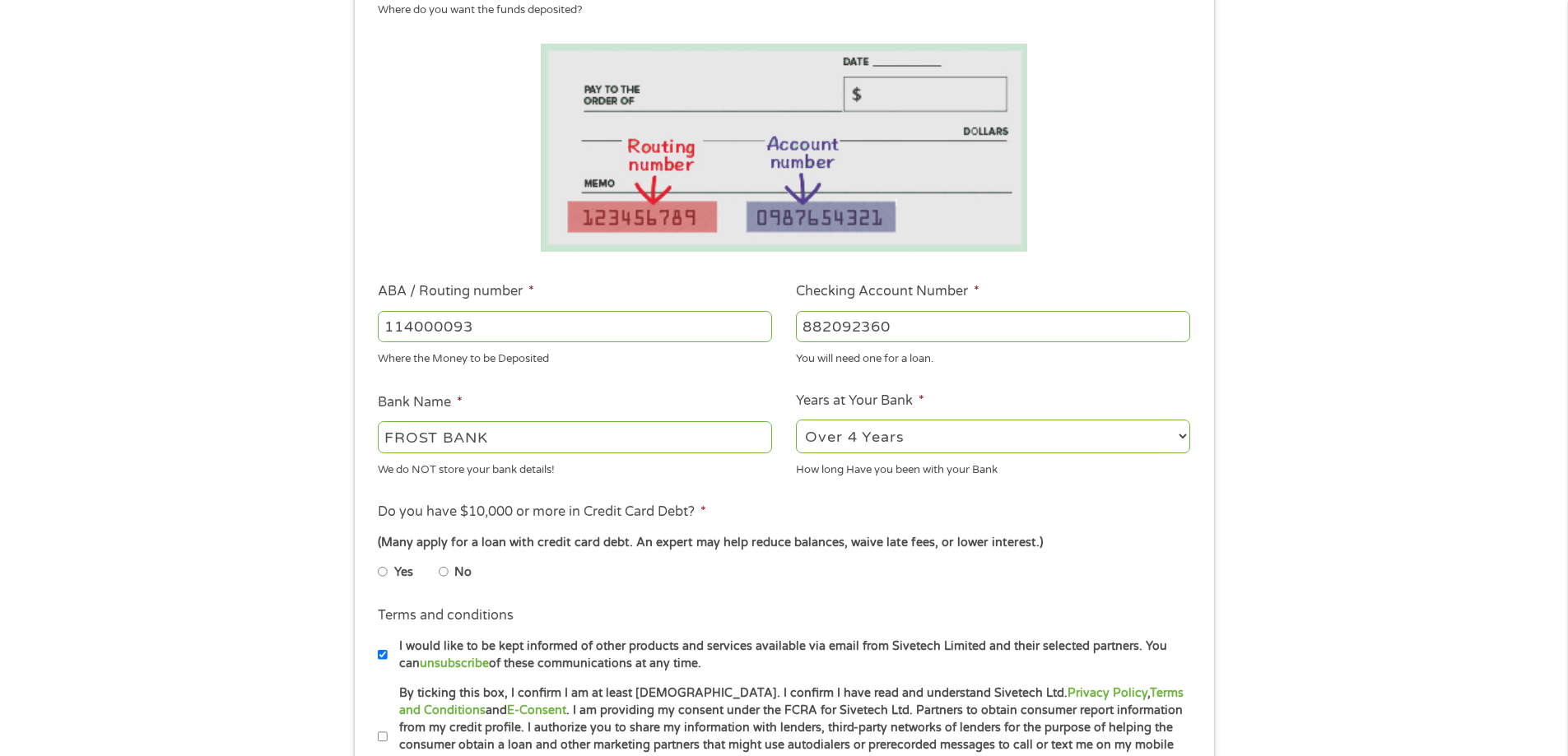
radio input "true"
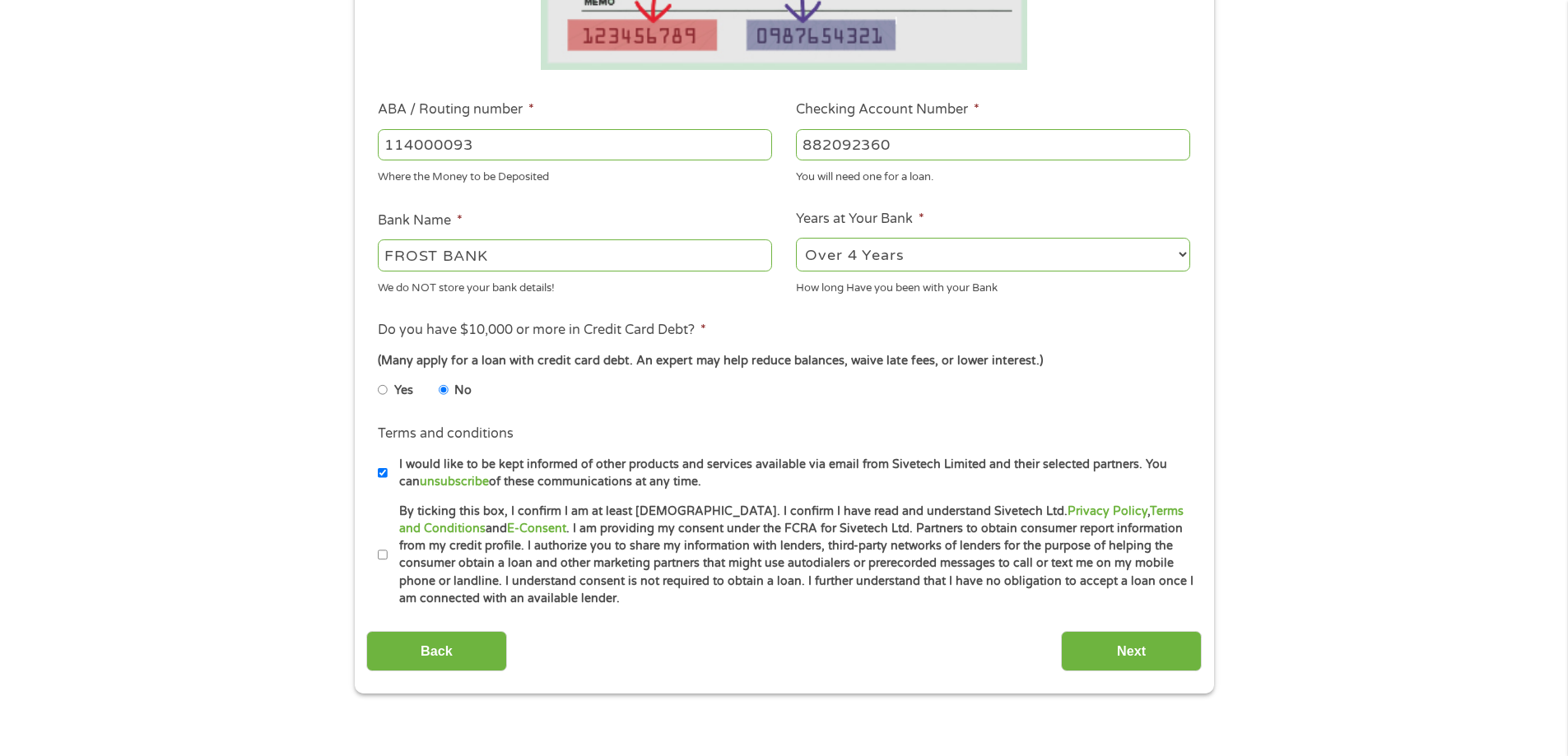
scroll to position [432, 0]
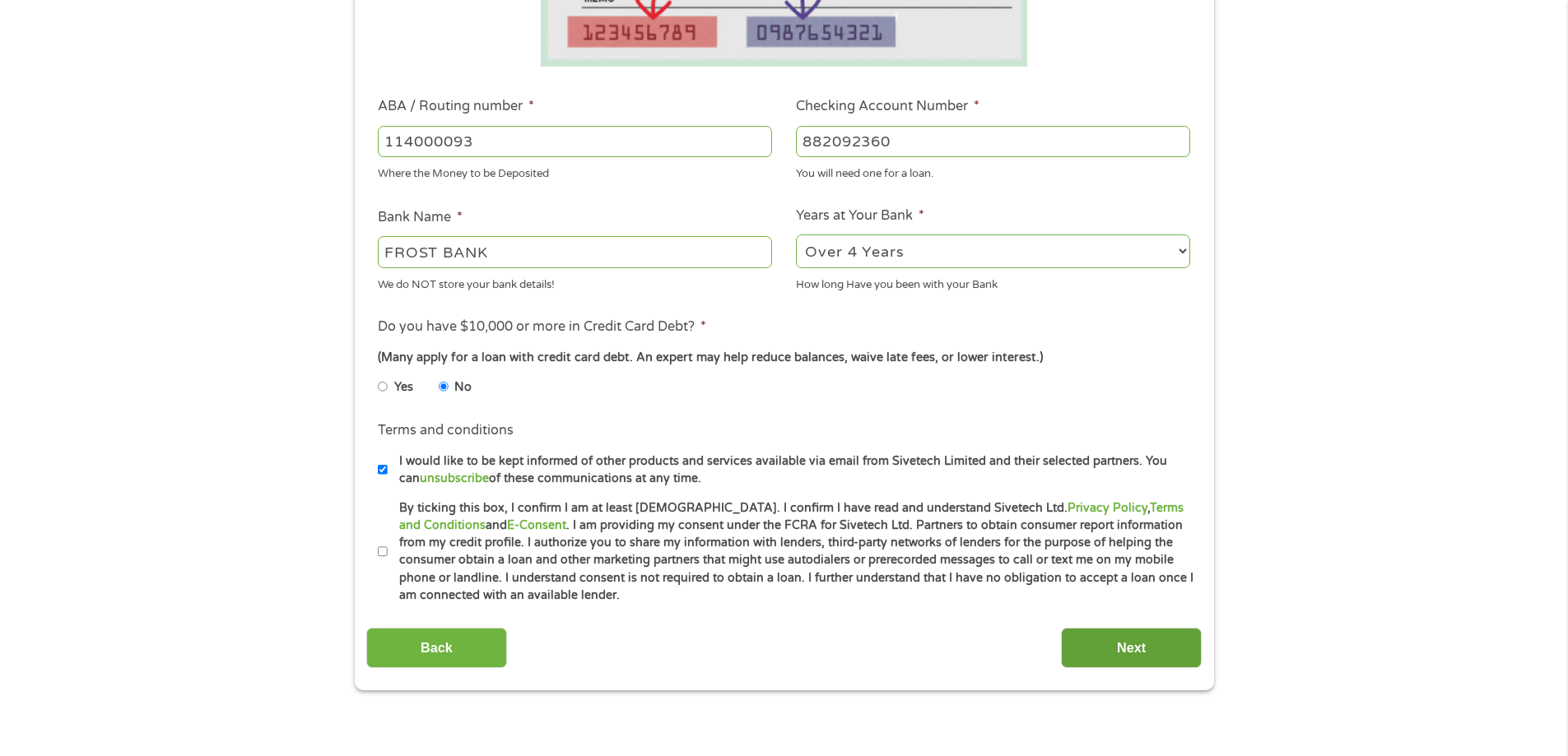
click at [1144, 643] on input "Next" at bounding box center [1131, 648] width 140 height 40
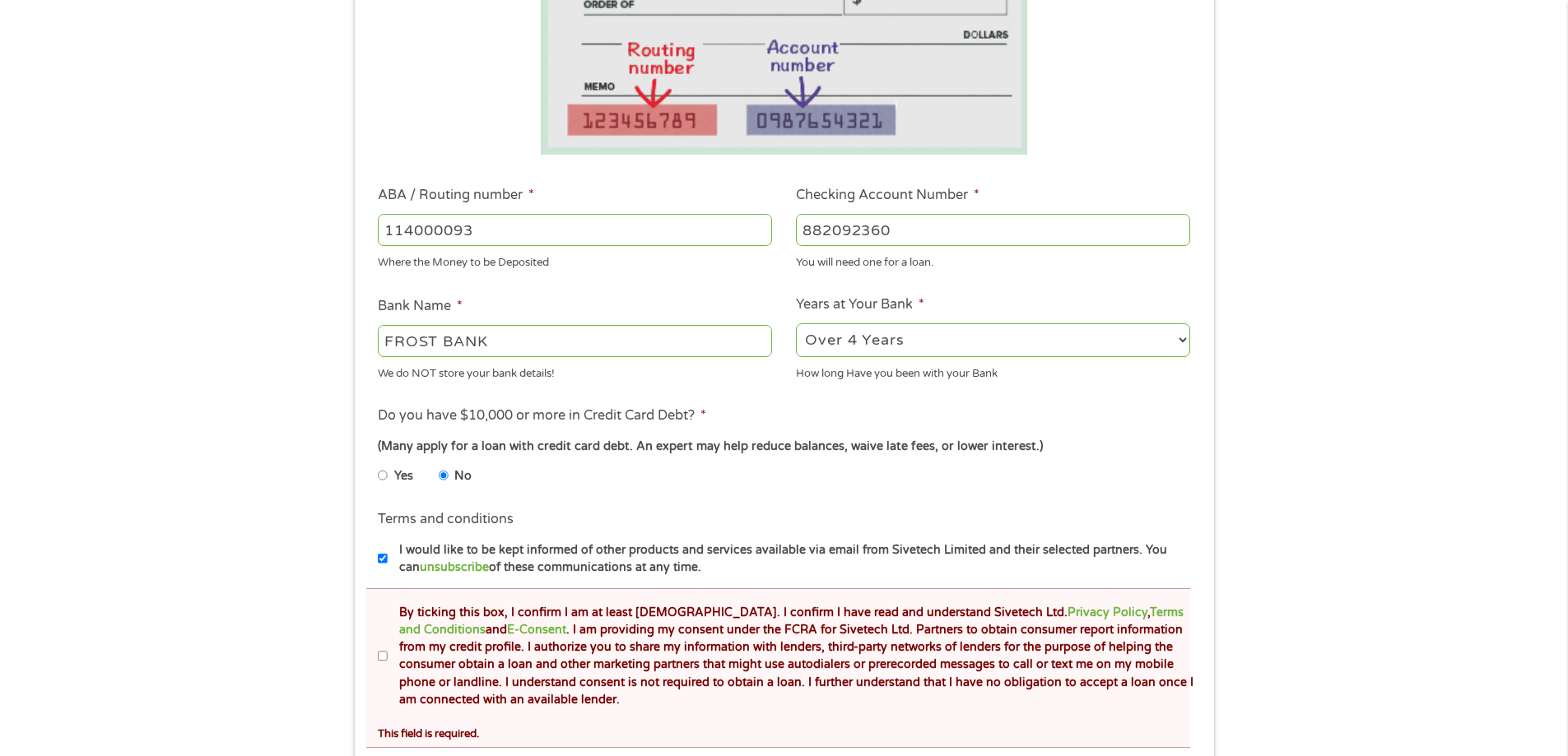
scroll to position [474, 0]
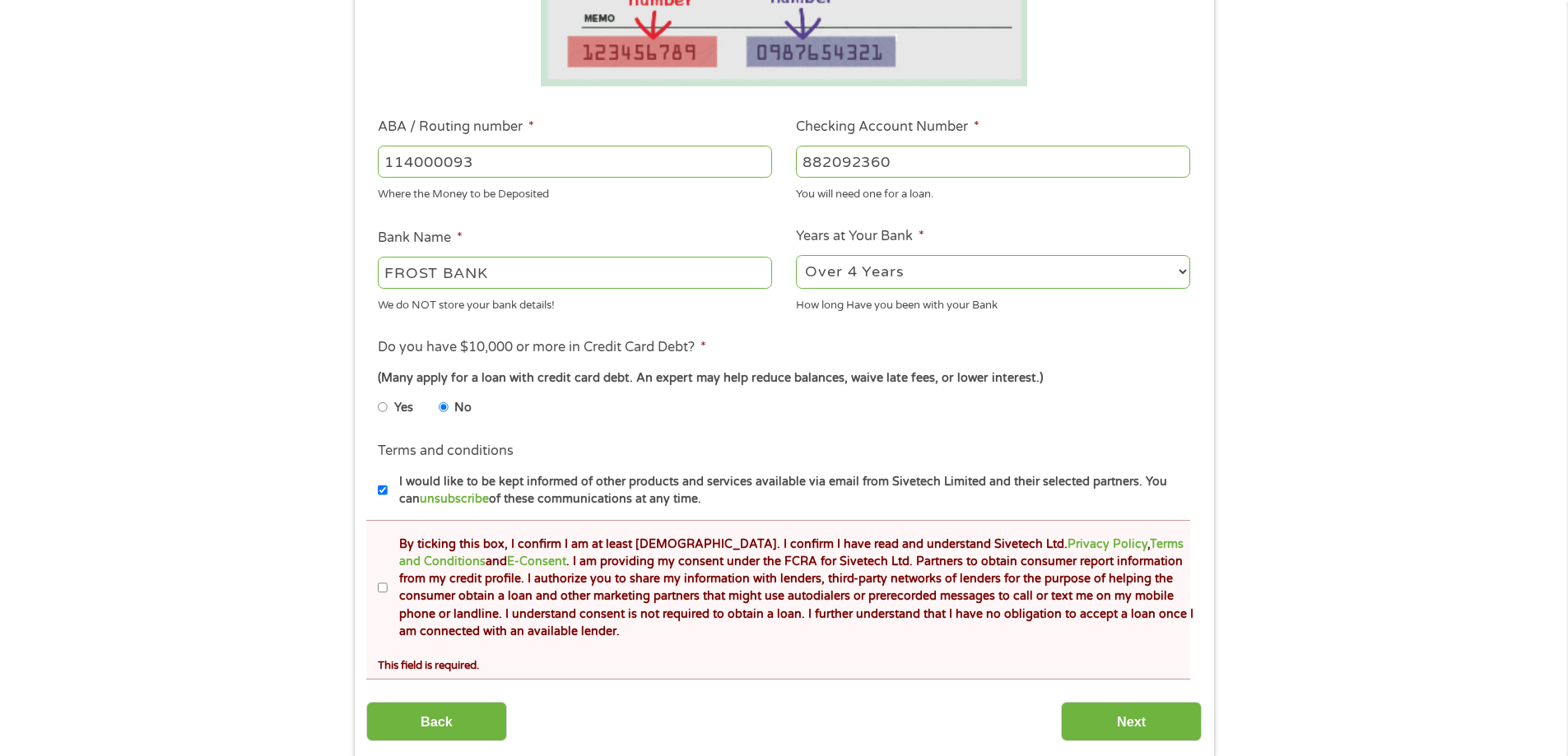
click at [388, 581] on label "By ticking this box, I confirm I am at least [DEMOGRAPHIC_DATA]. I confirm I ha…" at bounding box center [791, 588] width 808 height 105
click at [388, 581] on input "By ticking this box, I confirm I am at least [DEMOGRAPHIC_DATA]. I confirm I ha…" at bounding box center [382, 588] width 10 height 26
checkbox input "true"
click at [1098, 716] on input "Next" at bounding box center [1131, 723] width 140 height 40
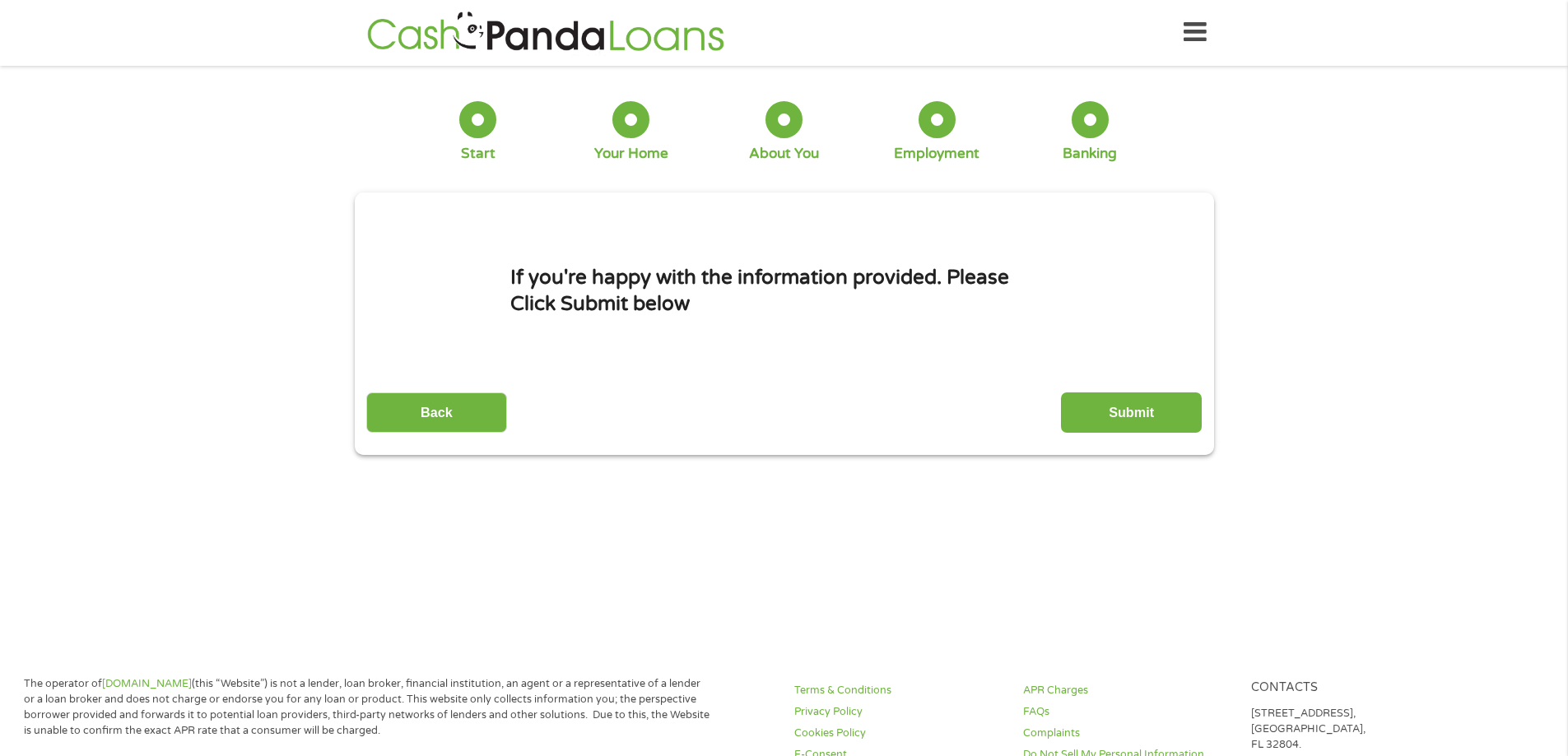
scroll to position [0, 0]
click at [1135, 404] on input "Submit" at bounding box center [1131, 414] width 140 height 40
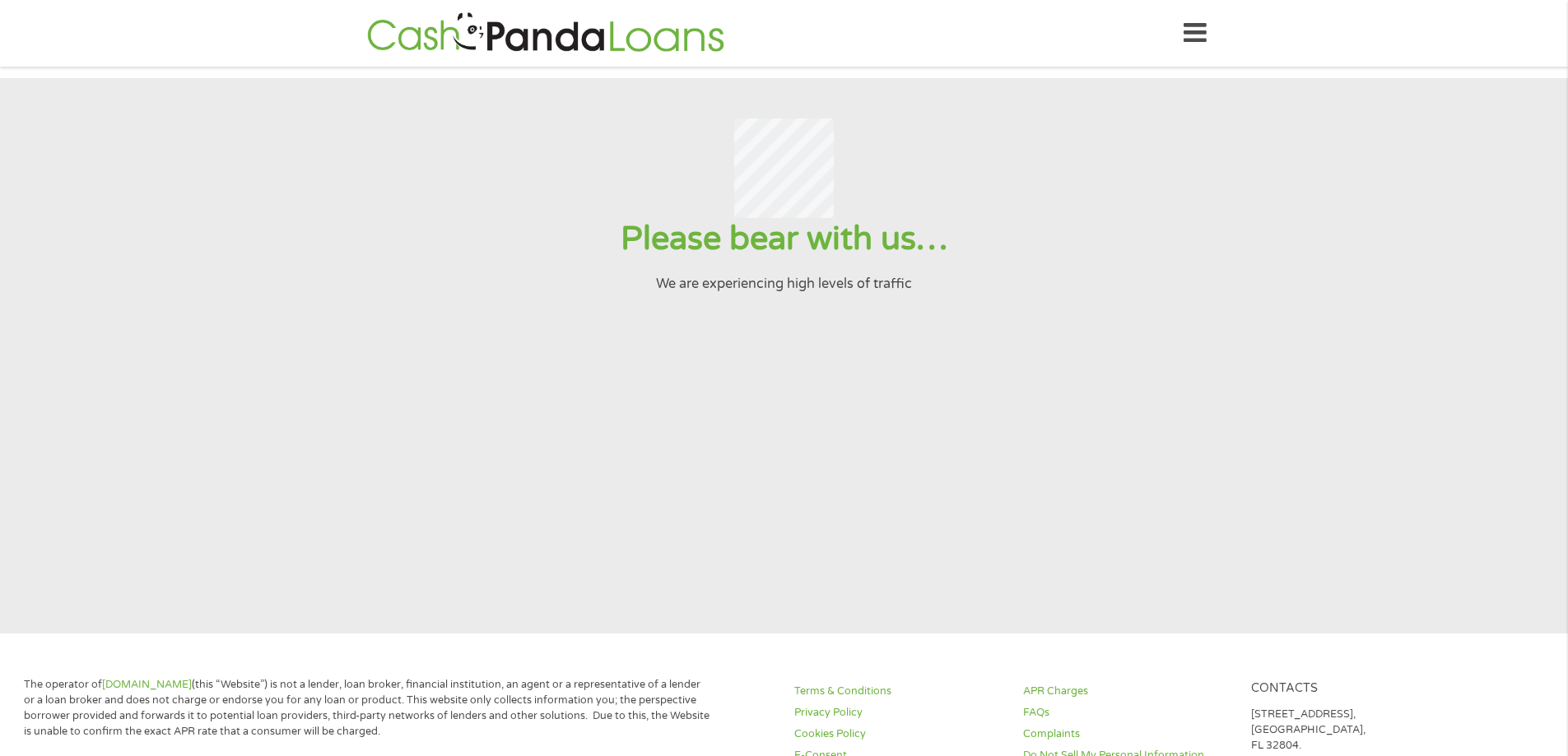
click at [883, 462] on section "Please bear with us… We are experiencing high levels of traffic" at bounding box center [784, 355] width 1568 height 555
